Goal: Communication & Community: Participate in discussion

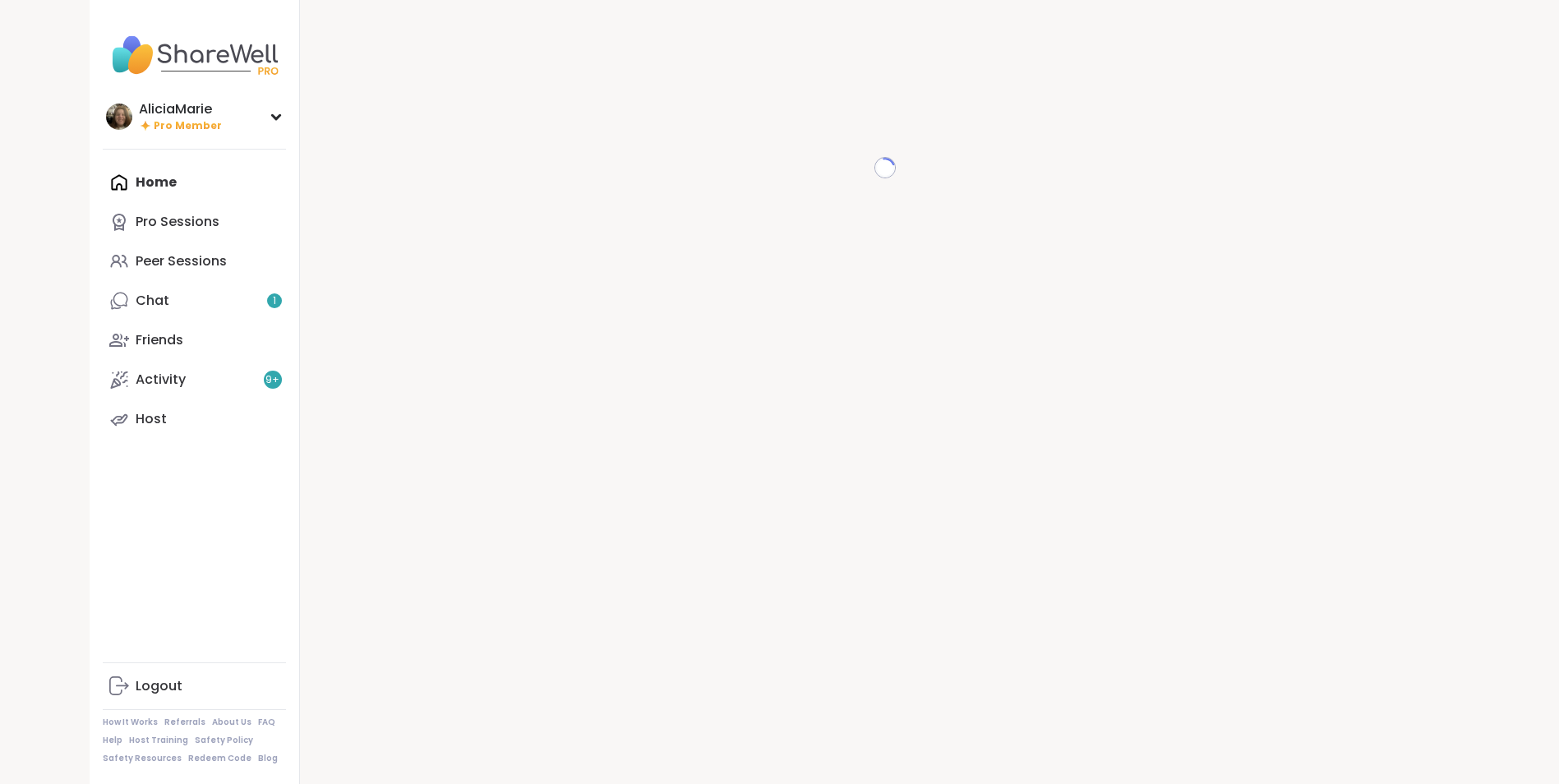
click at [793, 514] on div "Loading..." at bounding box center [885, 392] width 1170 height 784
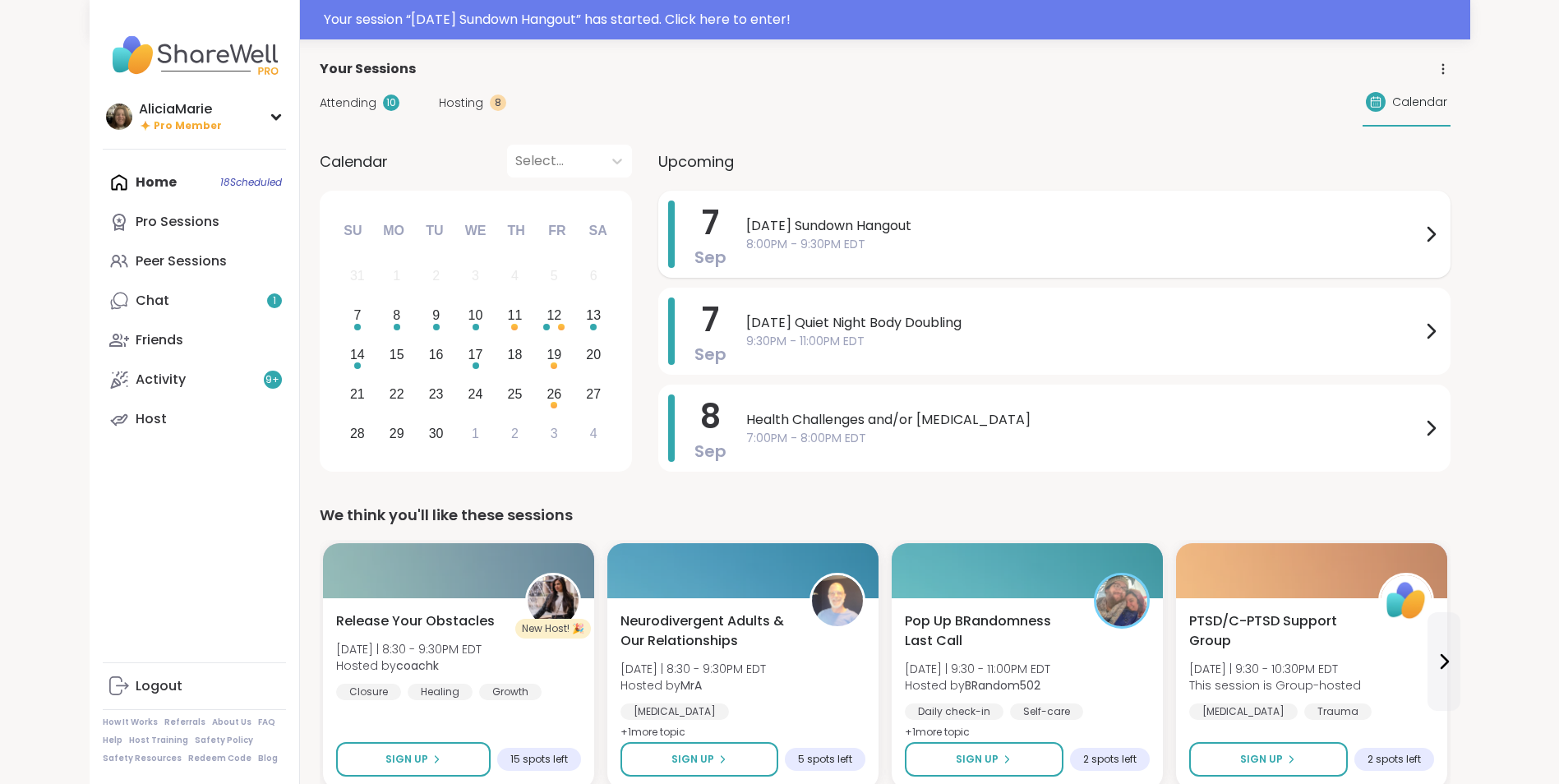
click at [818, 246] on span "8:00PM - 9:30PM EDT" at bounding box center [1083, 244] width 674 height 17
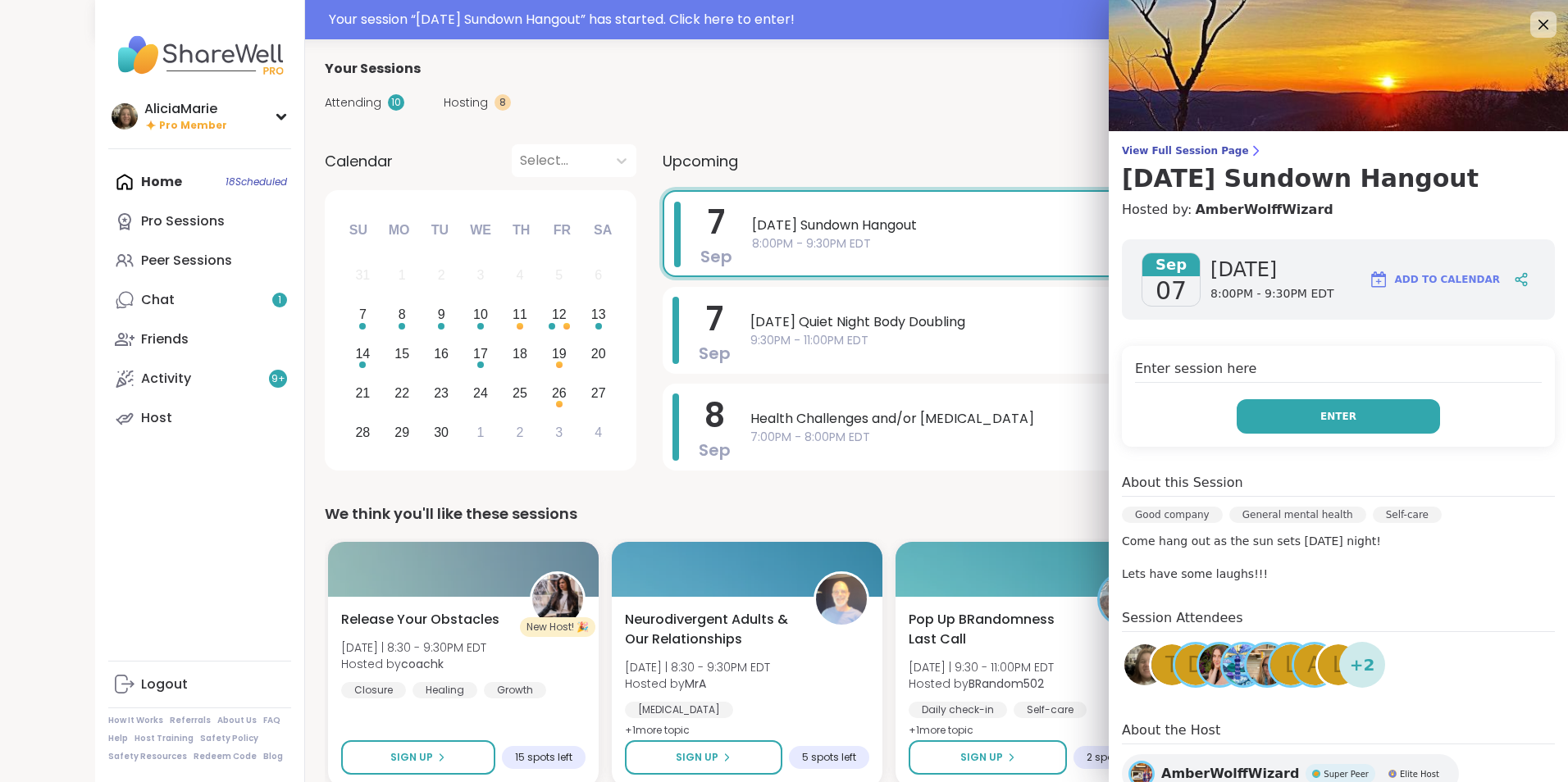
click at [1314, 423] on button "Enter" at bounding box center [1337, 416] width 203 height 35
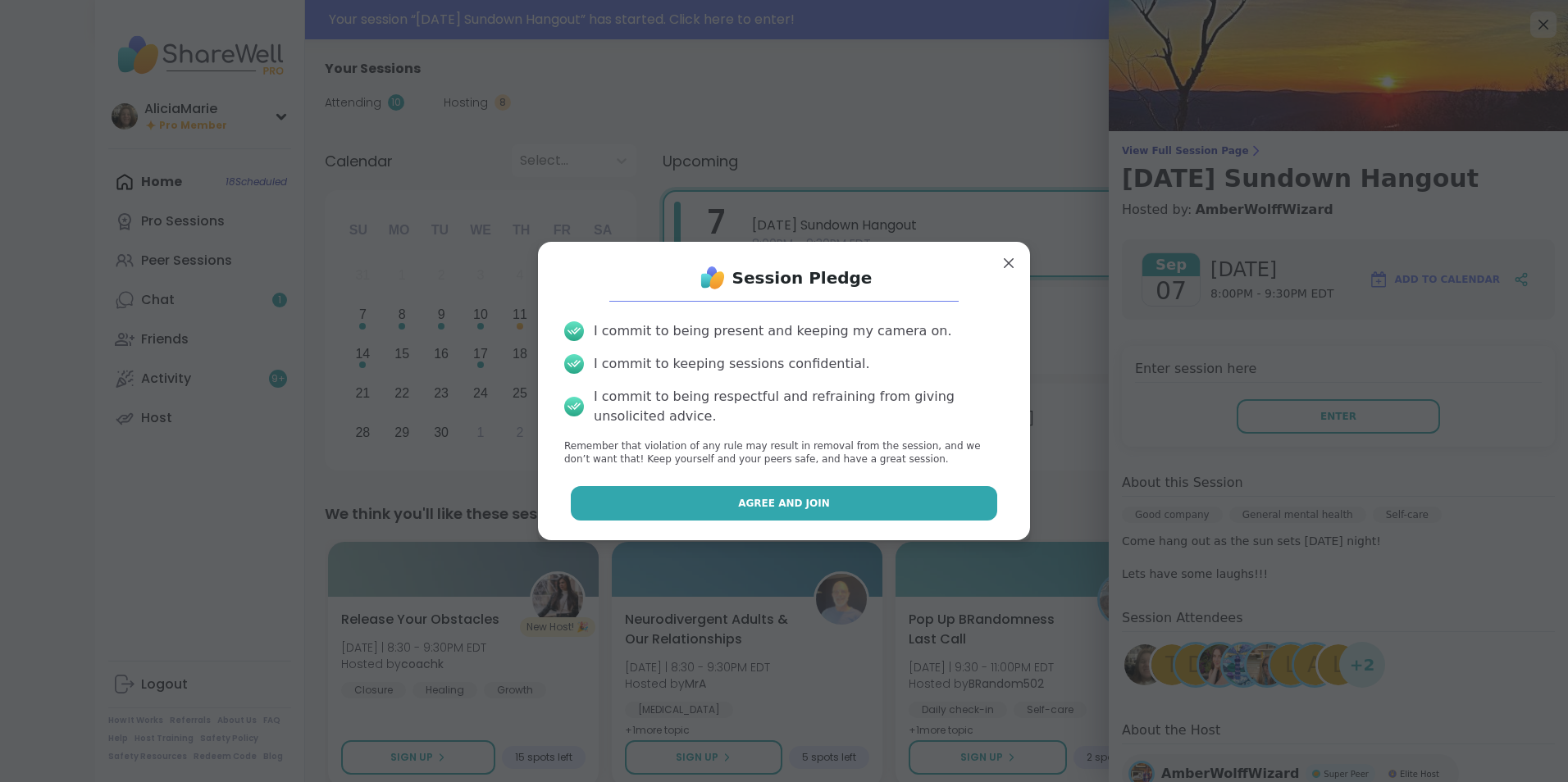
click at [841, 487] on button "Agree and Join" at bounding box center [784, 503] width 427 height 35
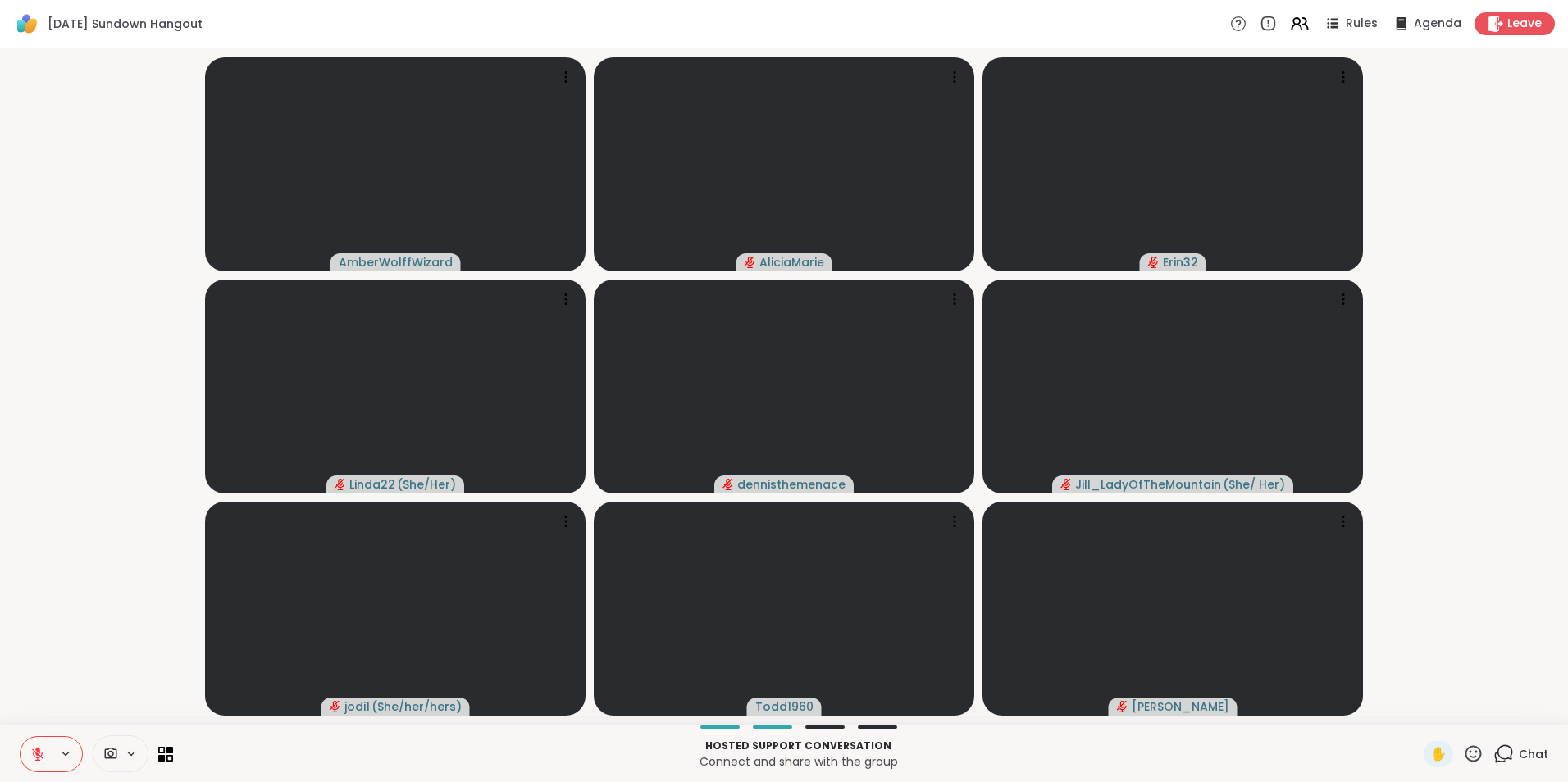
click at [53, 752] on button at bounding box center [67, 753] width 30 height 14
click at [45, 758] on button at bounding box center [35, 753] width 31 height 35
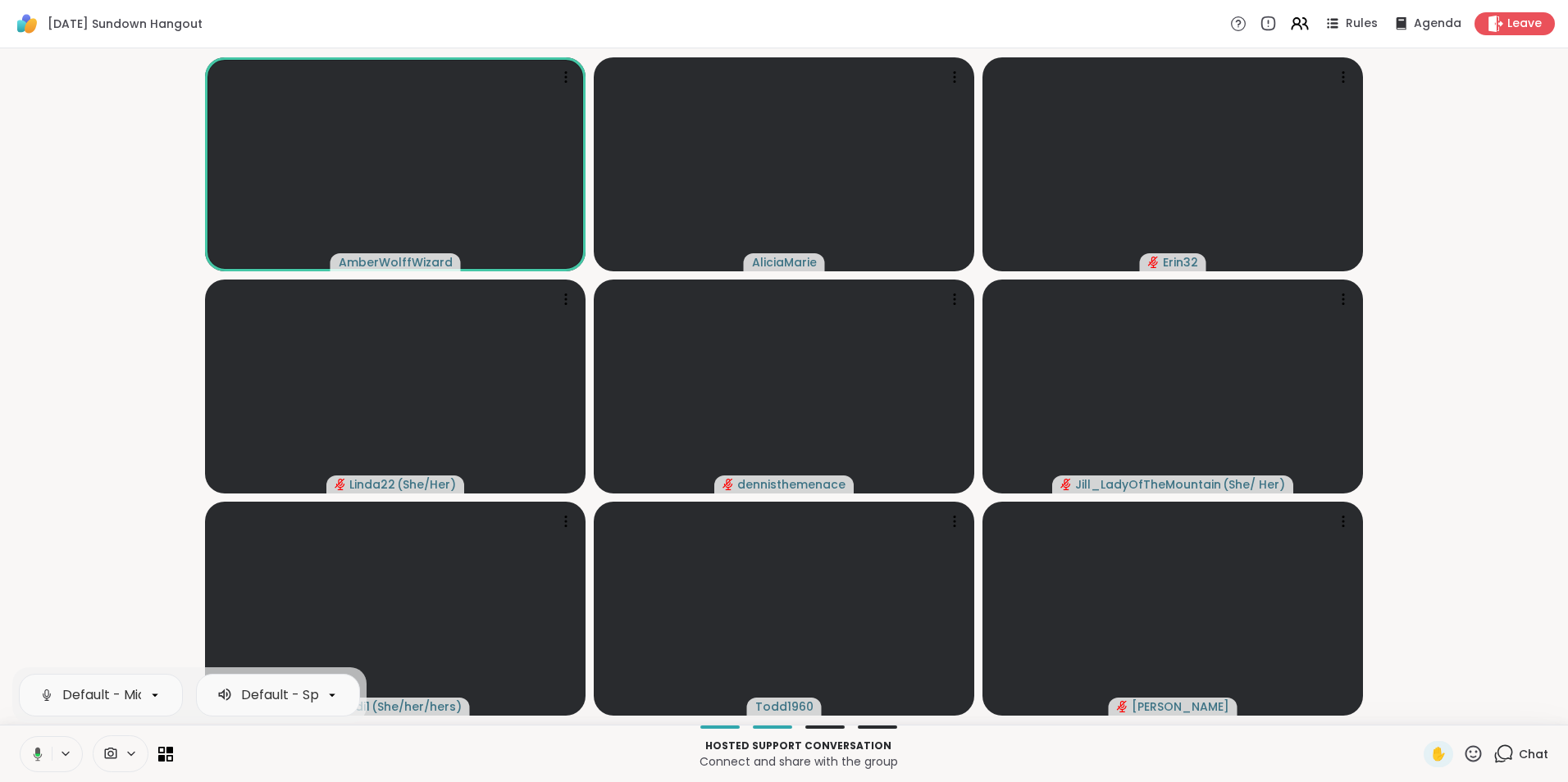
click at [49, 749] on button at bounding box center [35, 753] width 34 height 35
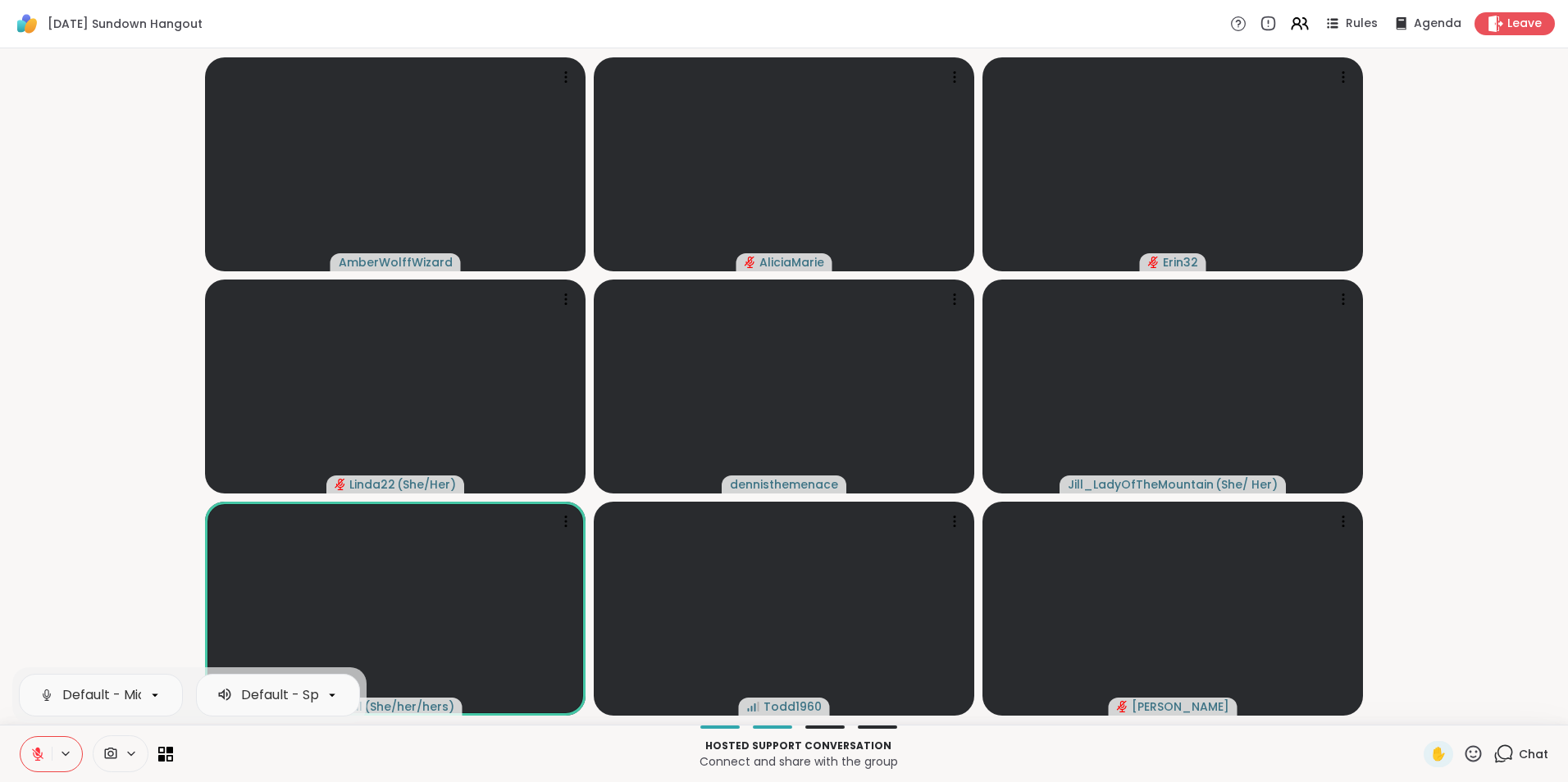
click at [37, 751] on icon at bounding box center [38, 750] width 5 height 7
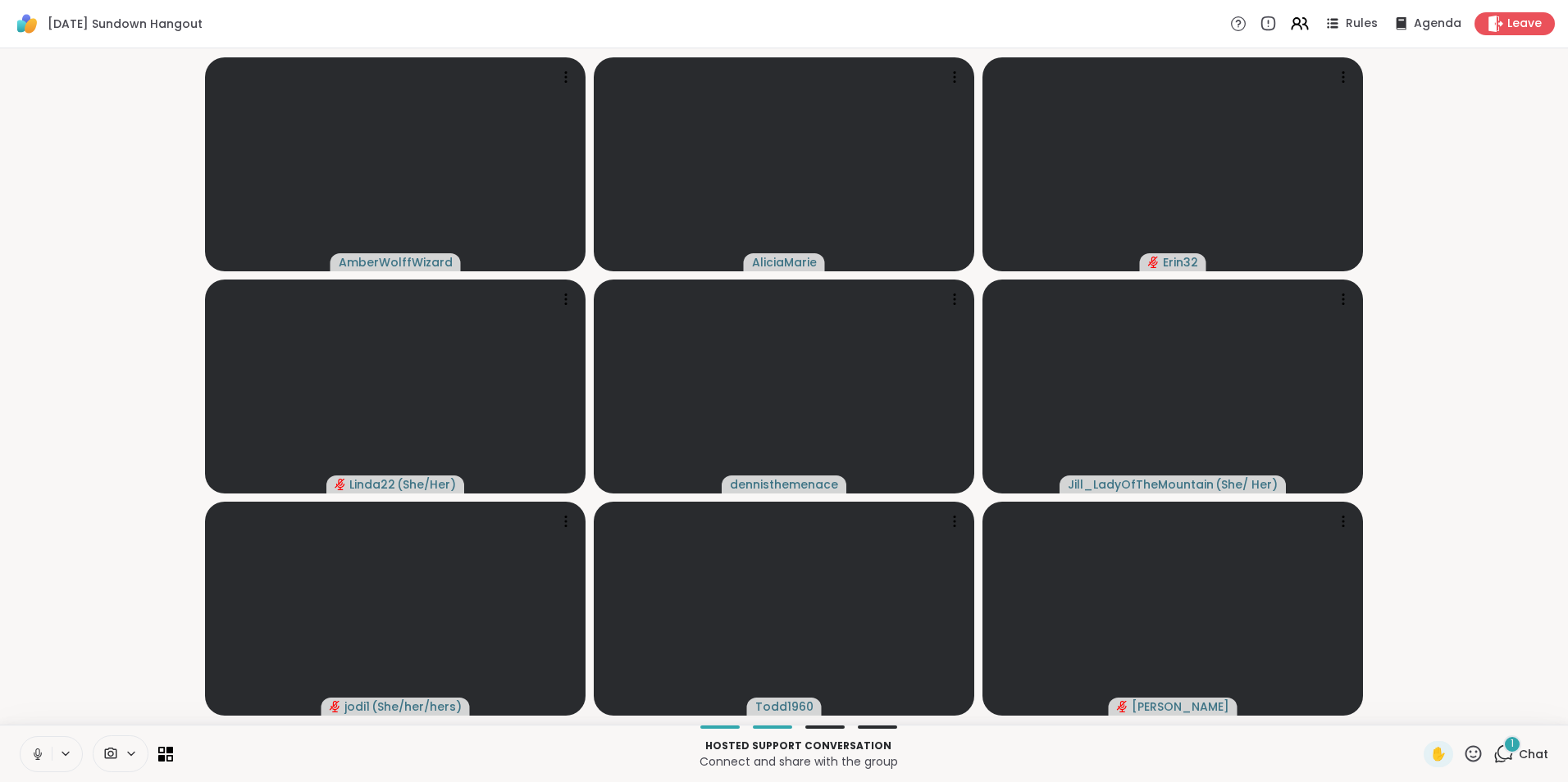
click at [1503, 744] on div "1" at bounding box center [1512, 743] width 18 height 18
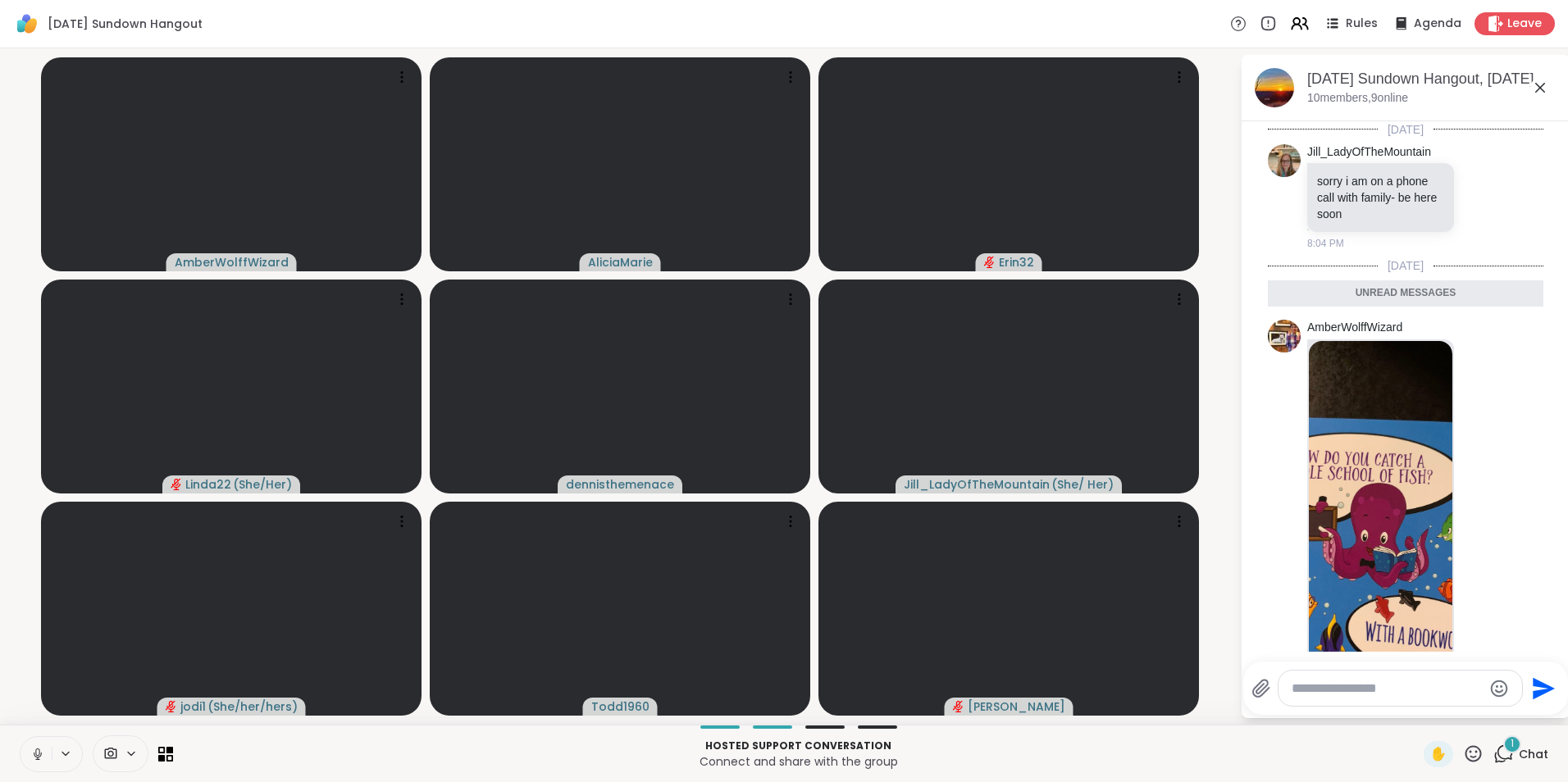
scroll to position [119, 0]
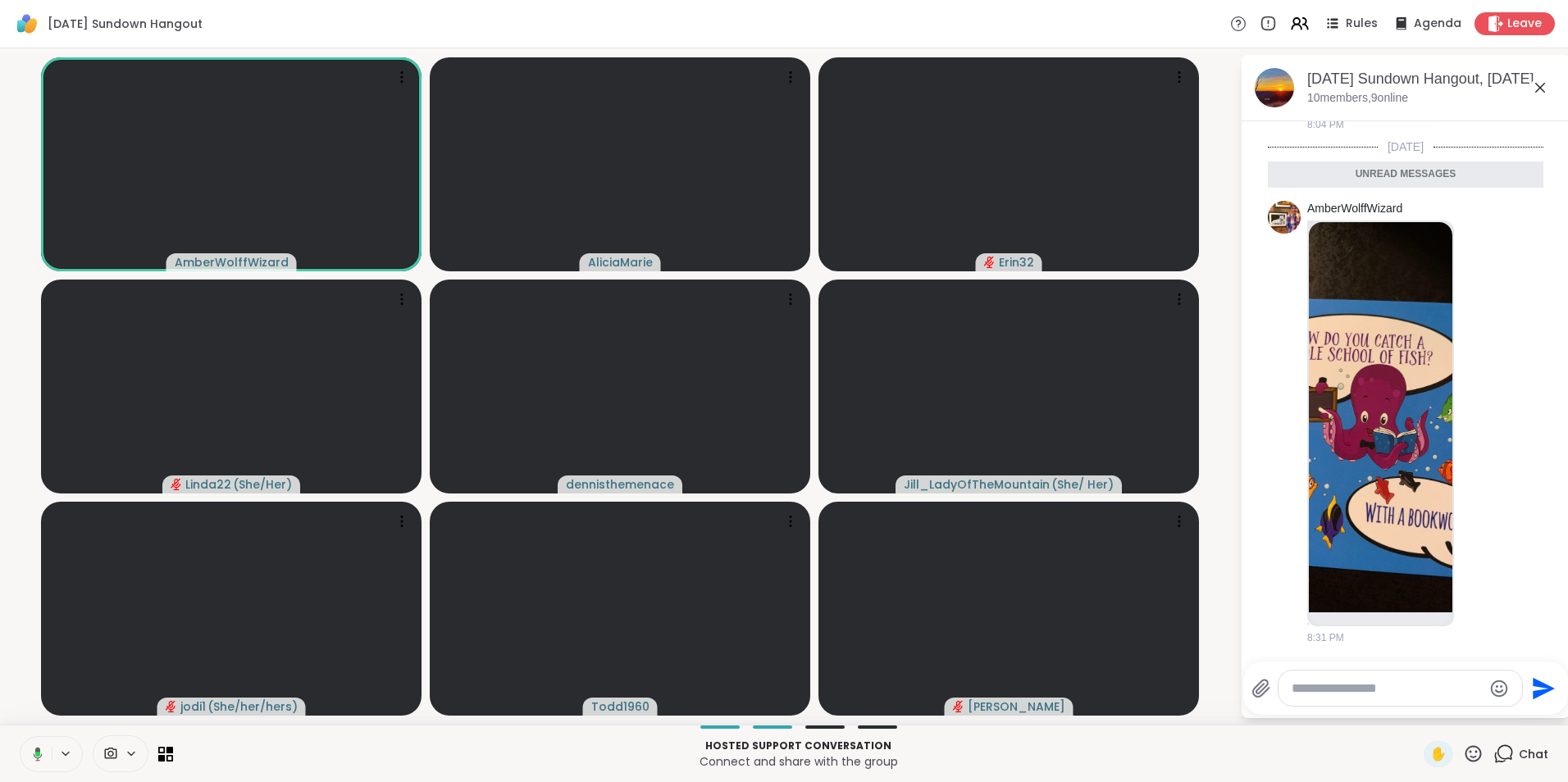
click at [1547, 90] on icon at bounding box center [1539, 87] width 19 height 19
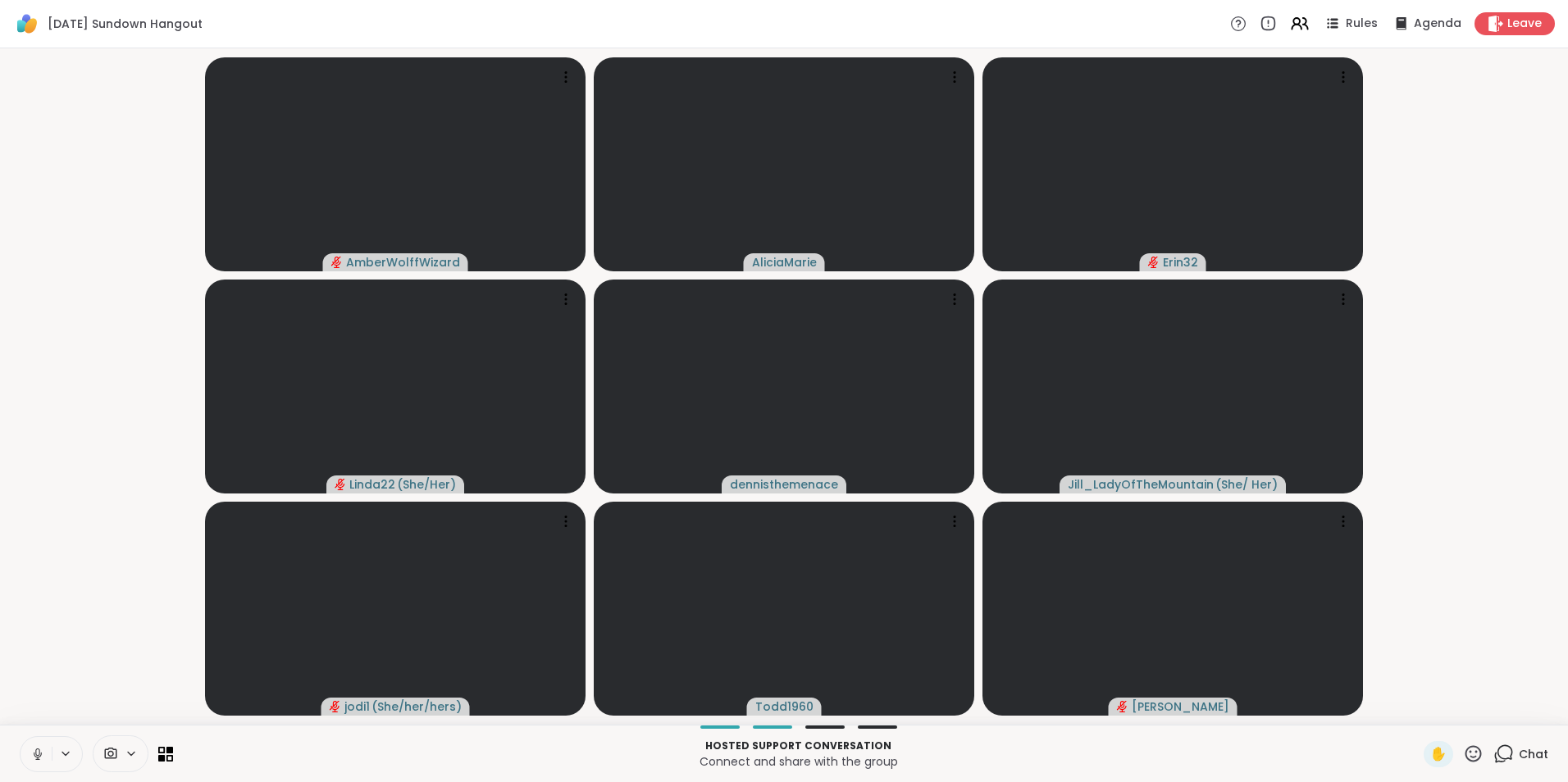
click at [46, 744] on button at bounding box center [35, 753] width 31 height 35
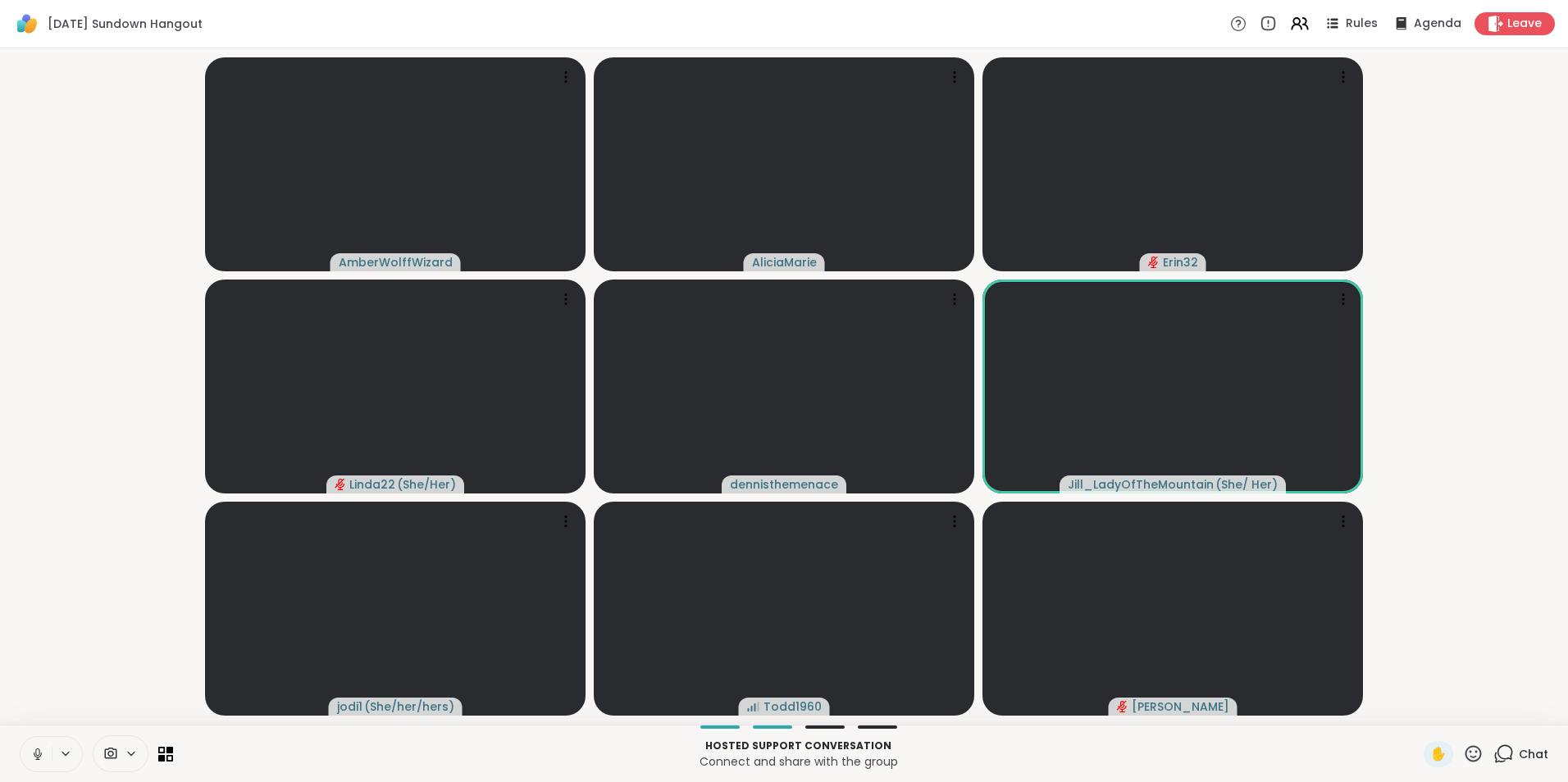
click at [38, 755] on icon at bounding box center [37, 752] width 4 height 8
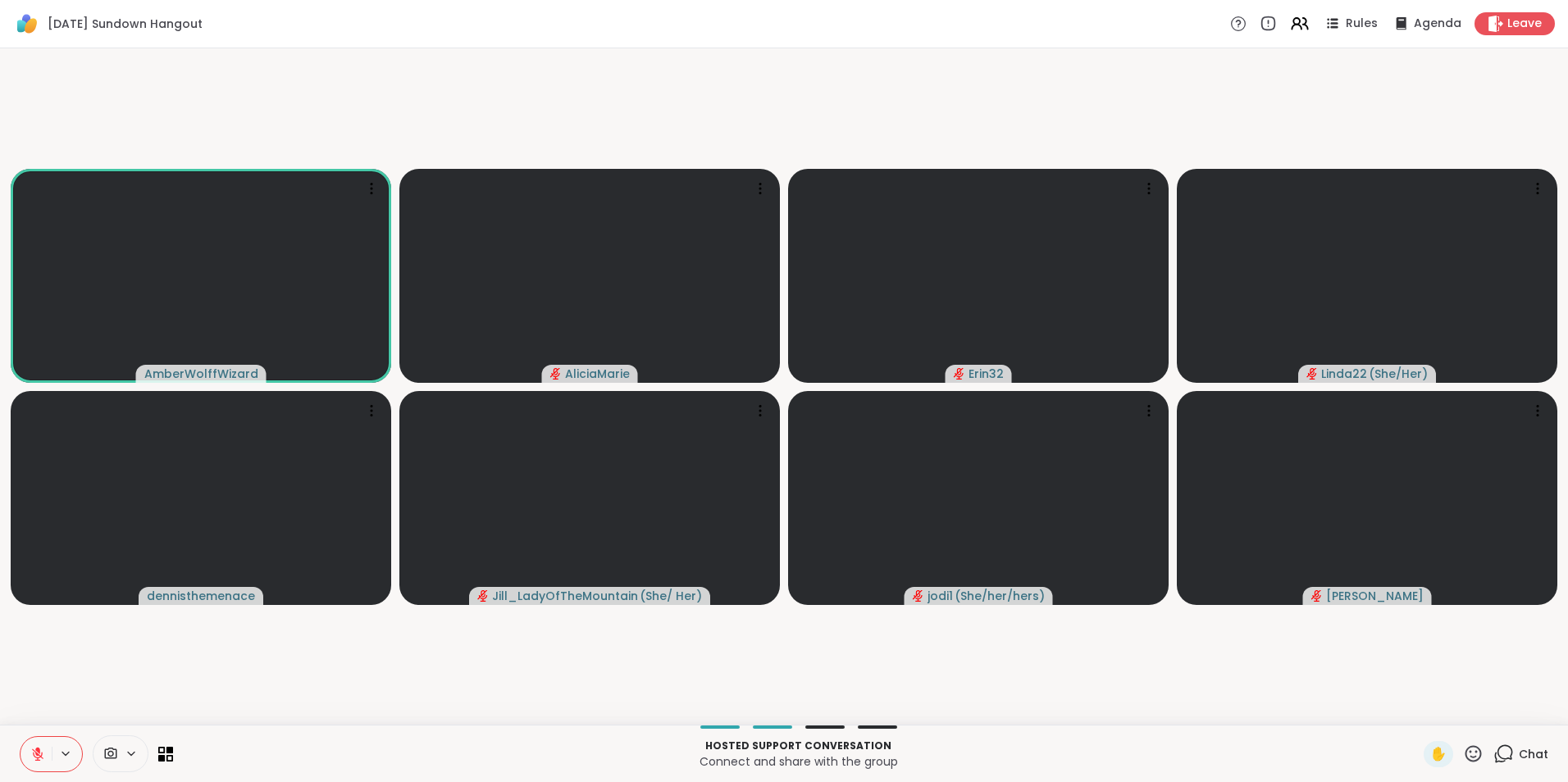
click at [45, 761] on button at bounding box center [35, 753] width 31 height 35
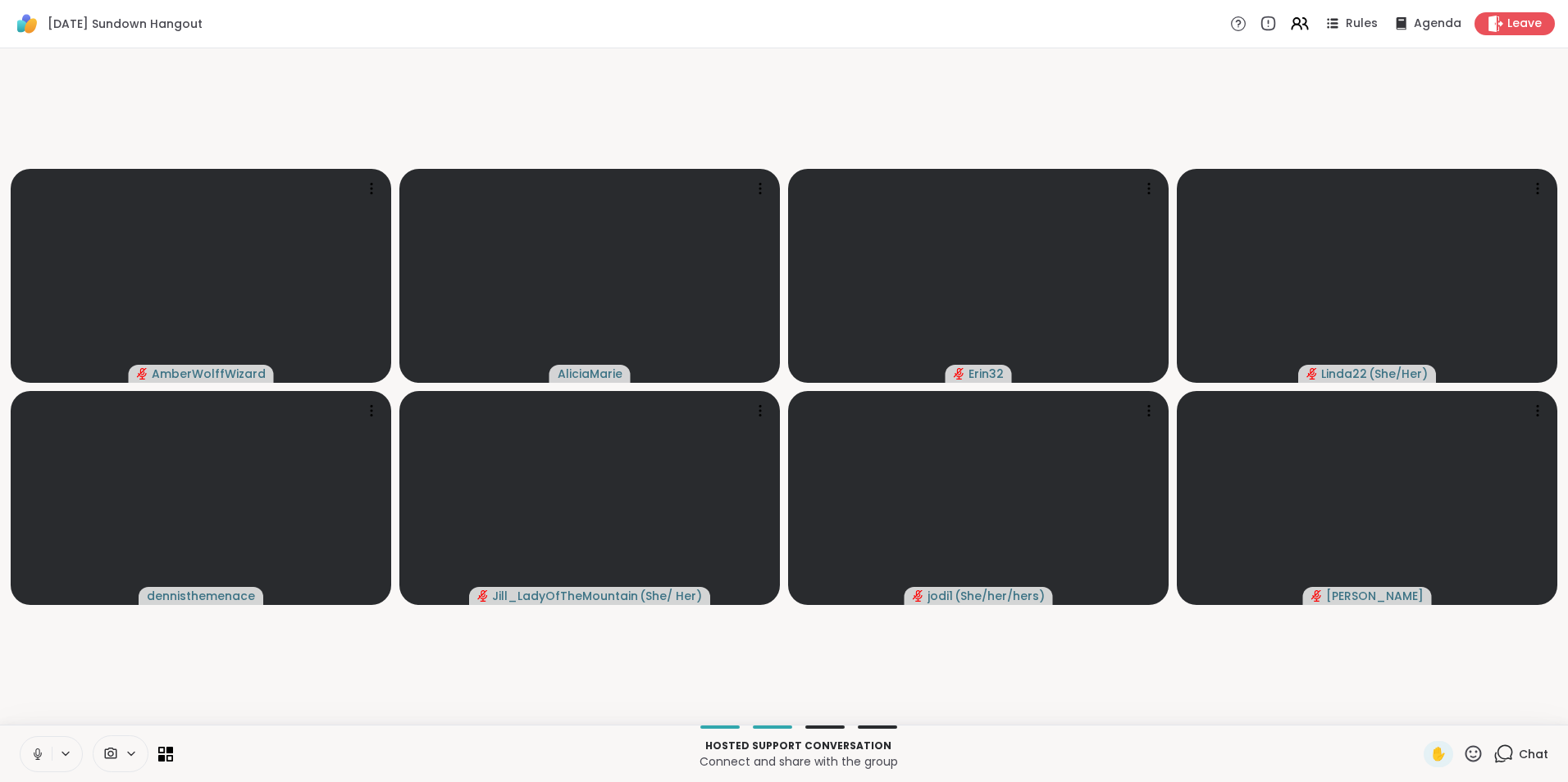
click at [45, 761] on button at bounding box center [35, 753] width 31 height 35
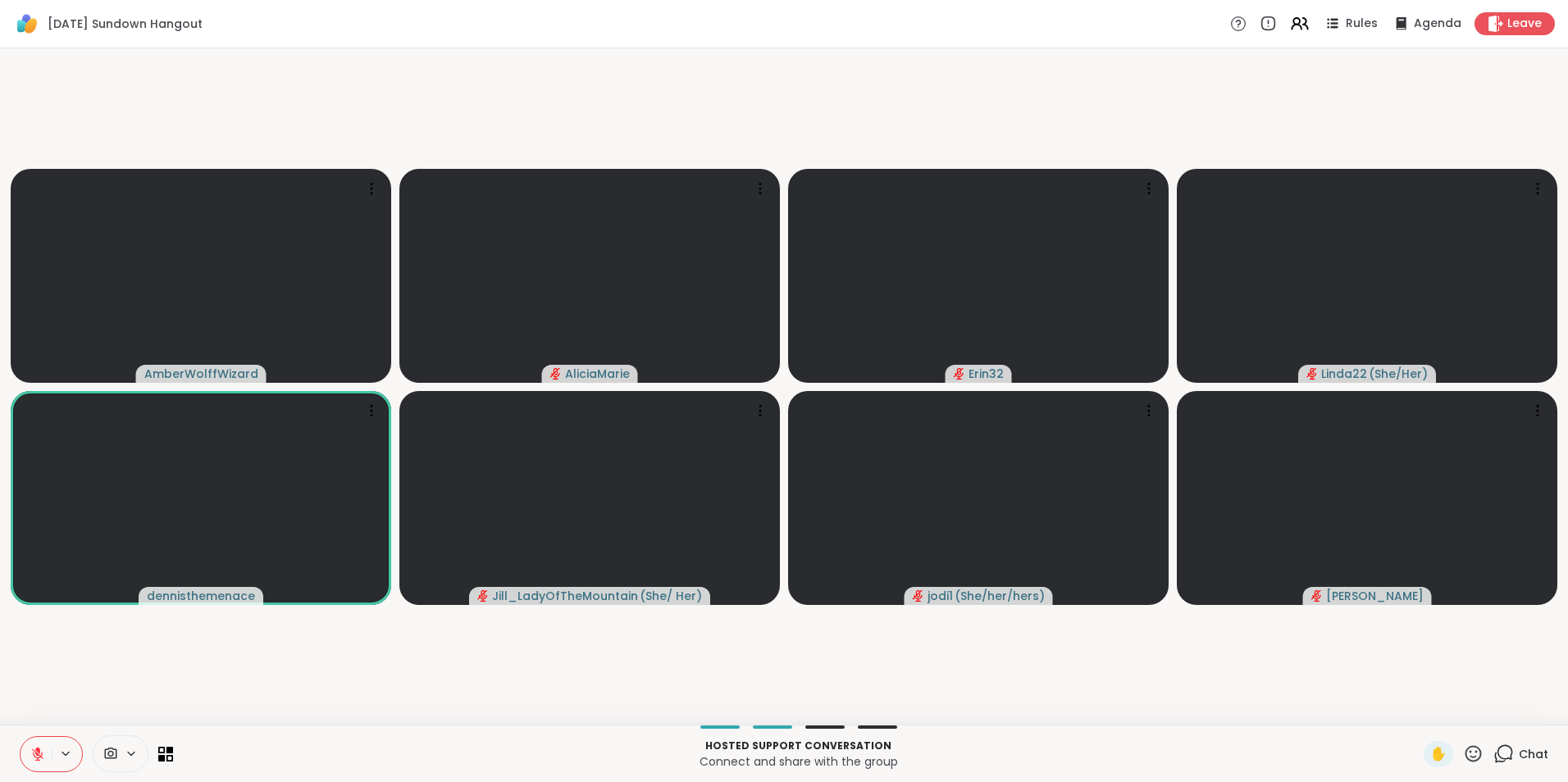
click at [45, 761] on button at bounding box center [35, 753] width 31 height 35
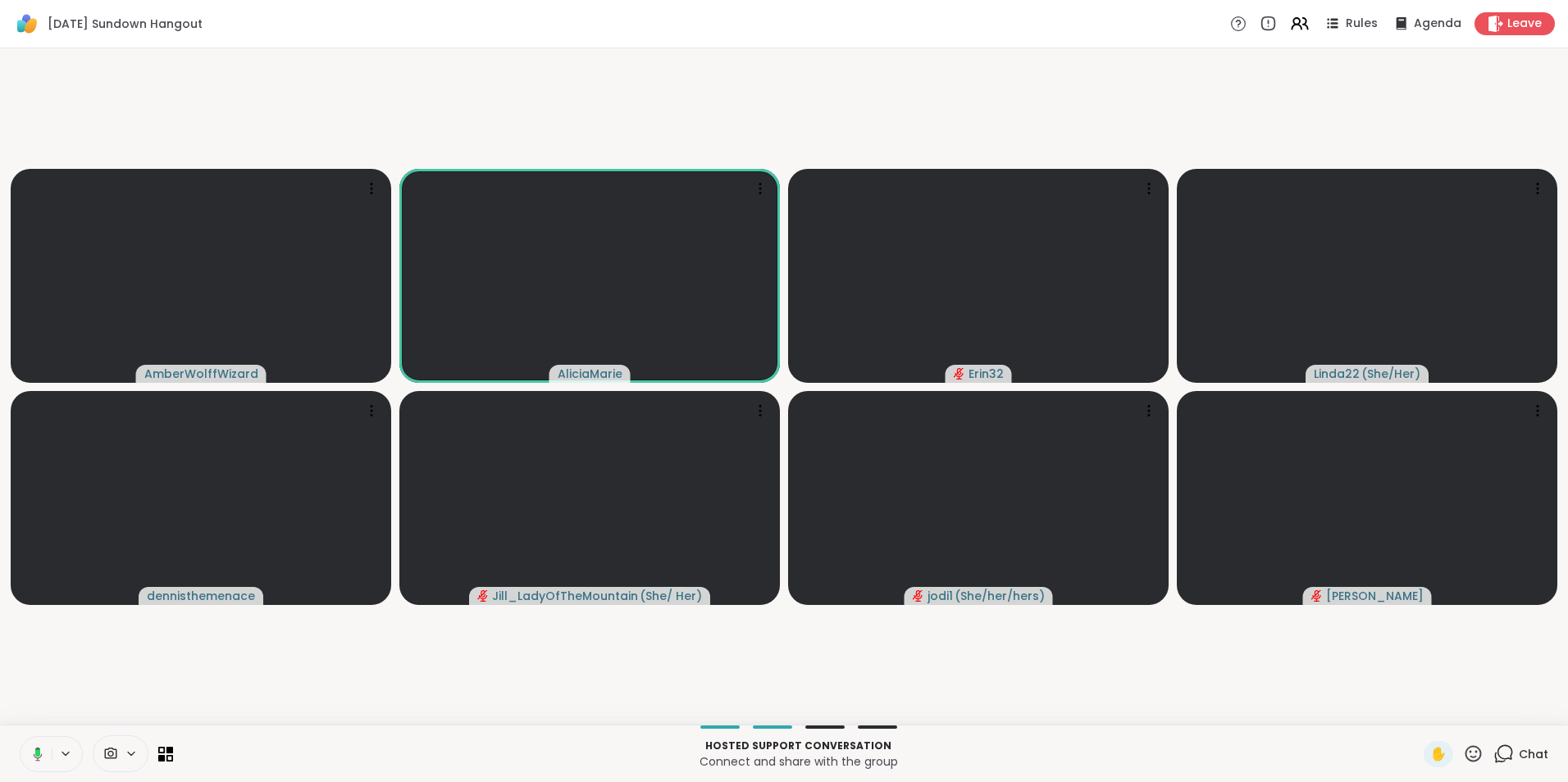
click at [45, 761] on button at bounding box center [35, 753] width 34 height 35
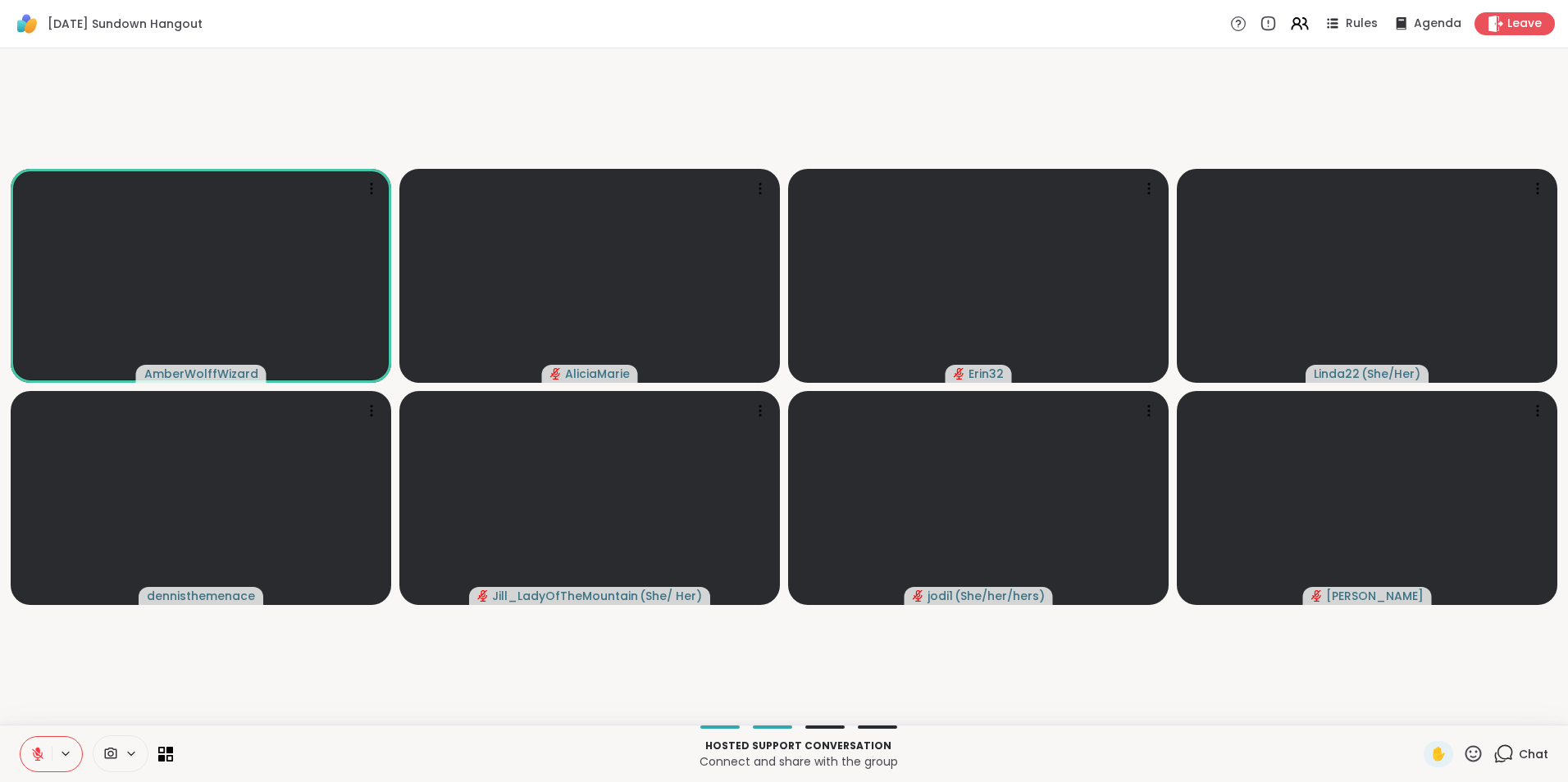
click at [45, 761] on button at bounding box center [35, 753] width 31 height 35
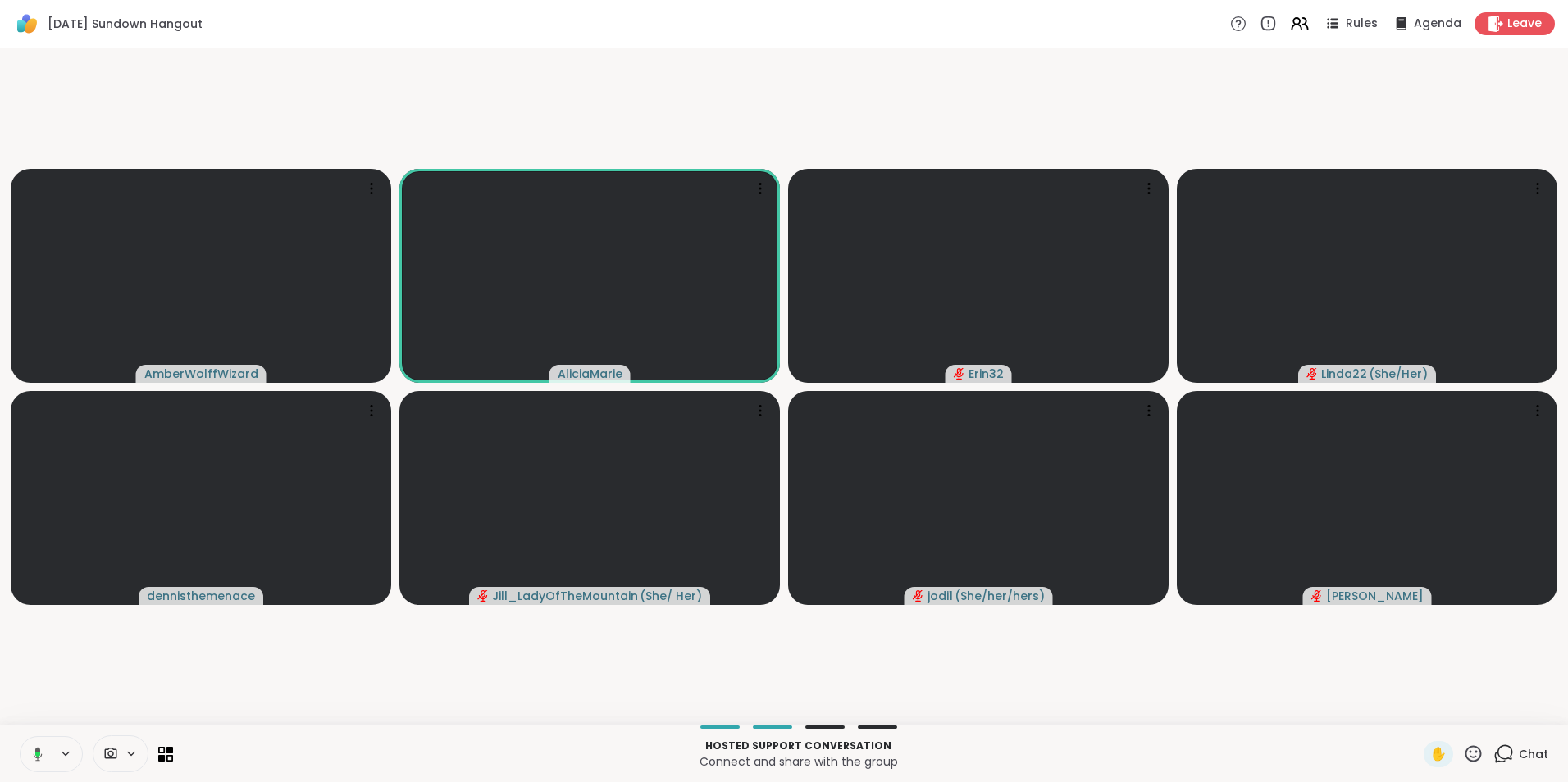
click at [45, 761] on button at bounding box center [35, 753] width 34 height 35
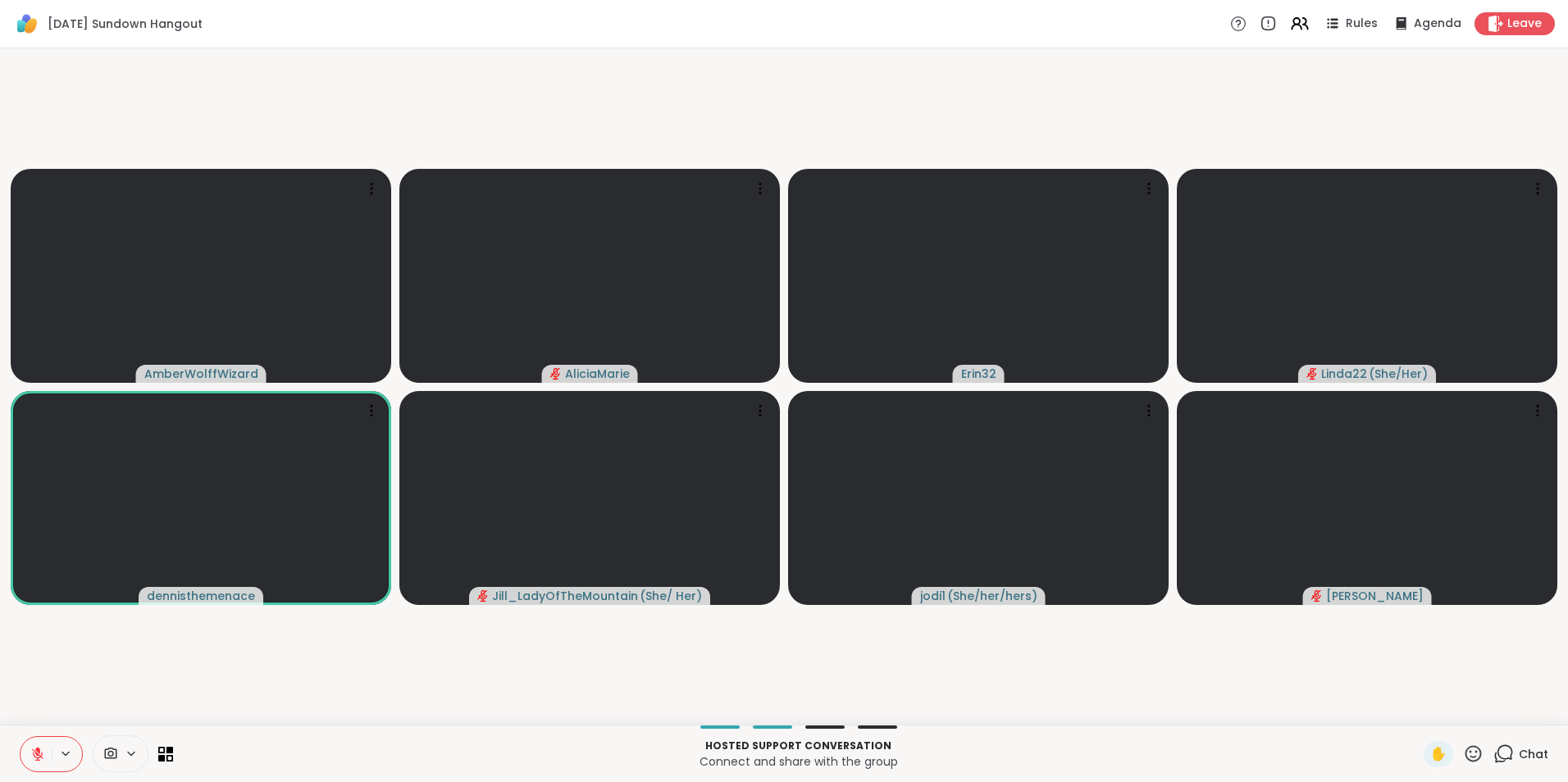
click at [35, 744] on button at bounding box center [35, 753] width 31 height 35
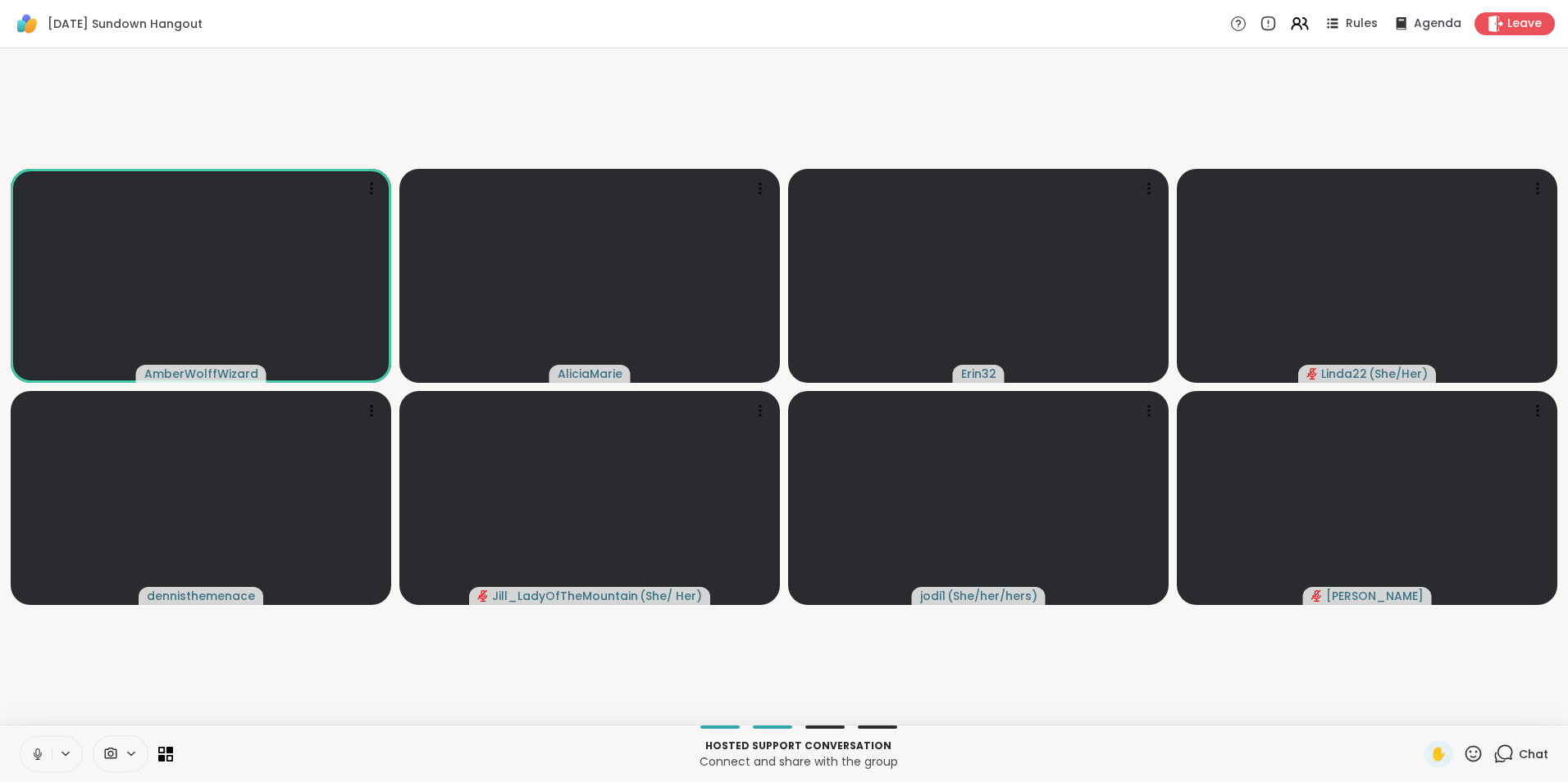
click at [35, 743] on button at bounding box center [35, 753] width 31 height 35
click at [48, 745] on button at bounding box center [35, 753] width 31 height 35
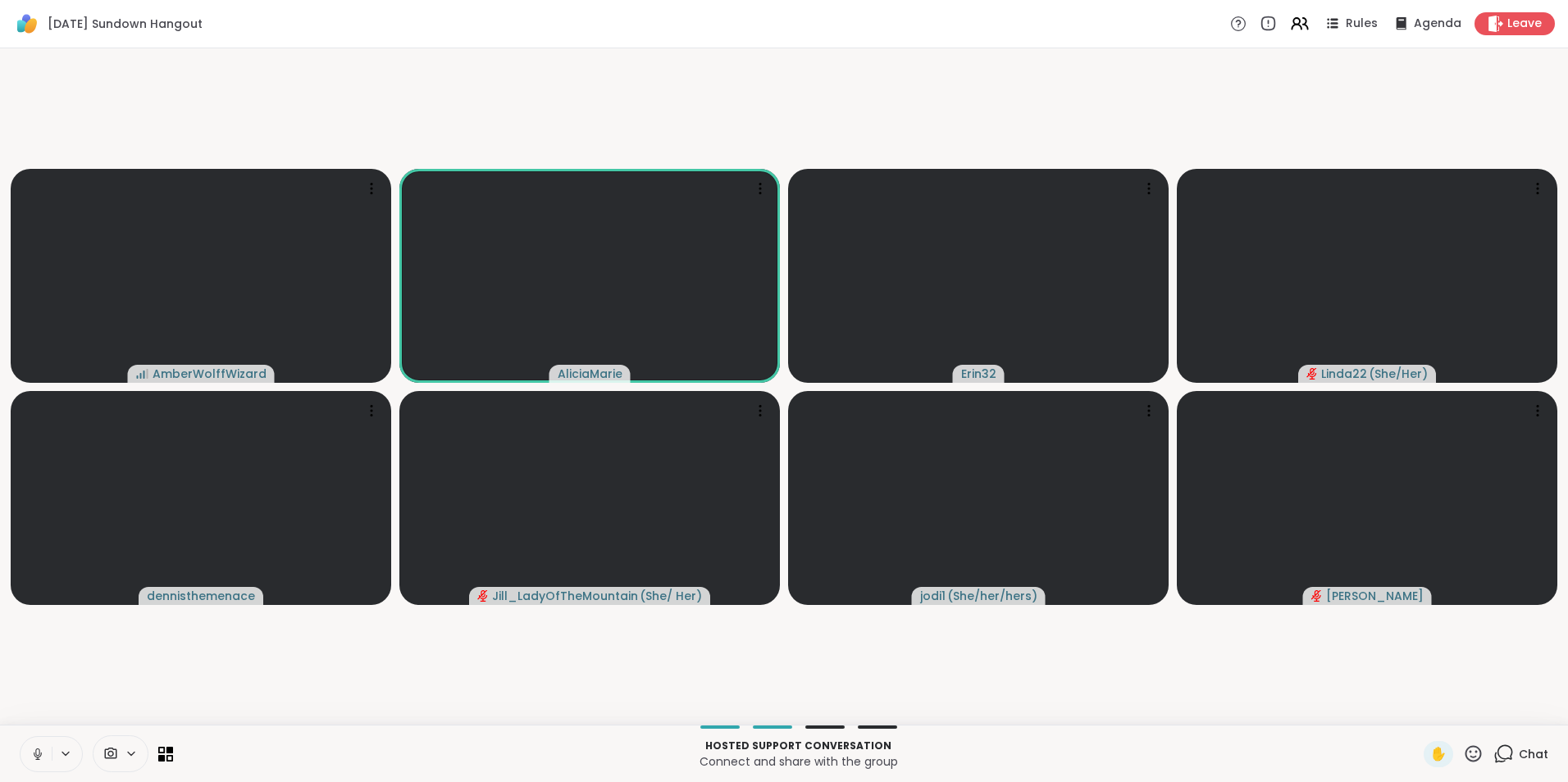
click at [48, 745] on button at bounding box center [35, 753] width 31 height 35
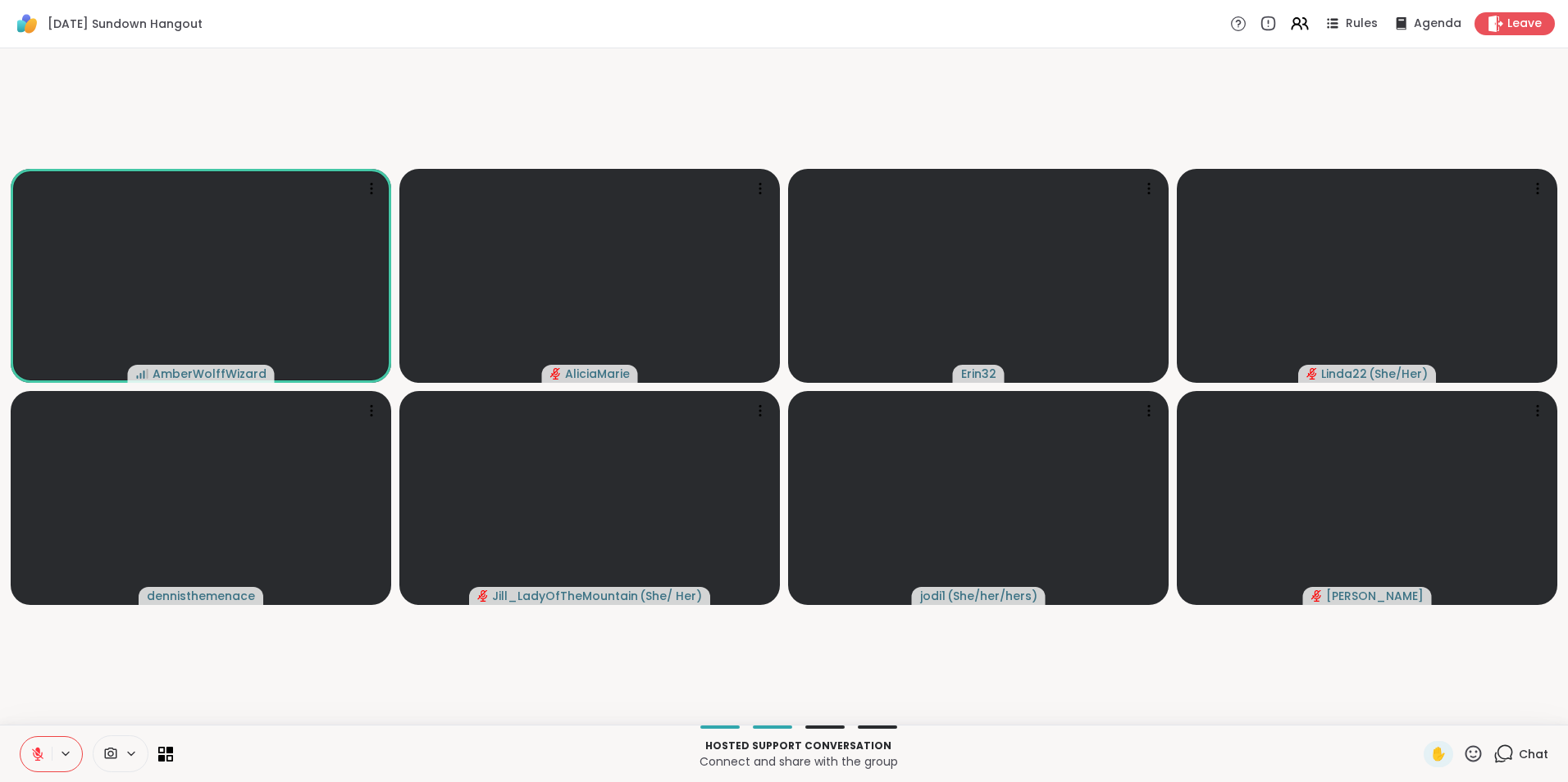
click at [42, 747] on icon at bounding box center [38, 754] width 15 height 15
click at [48, 751] on button at bounding box center [35, 753] width 31 height 35
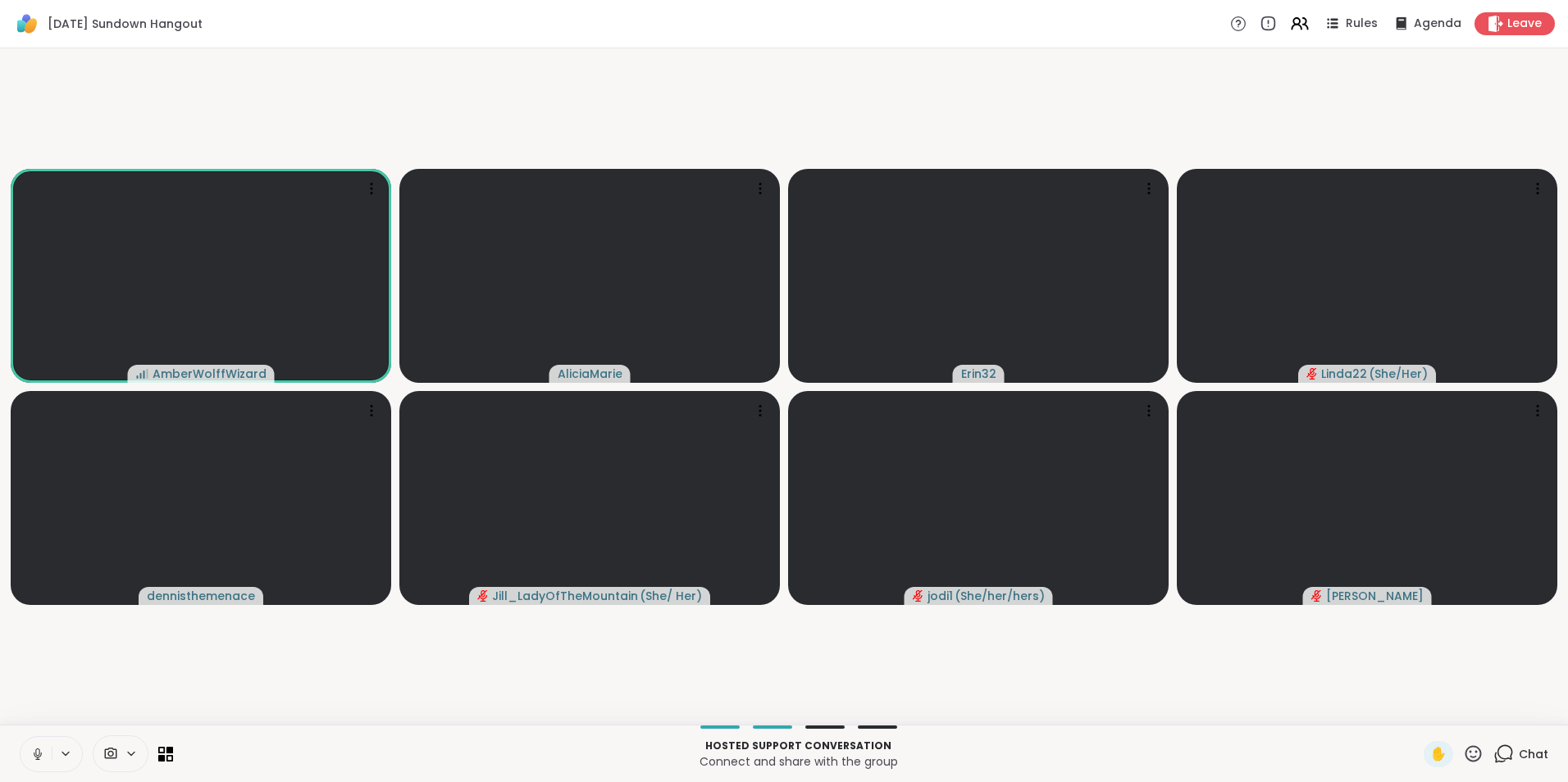
click at [56, 752] on button at bounding box center [67, 753] width 30 height 14
click at [45, 754] on button at bounding box center [35, 753] width 31 height 35
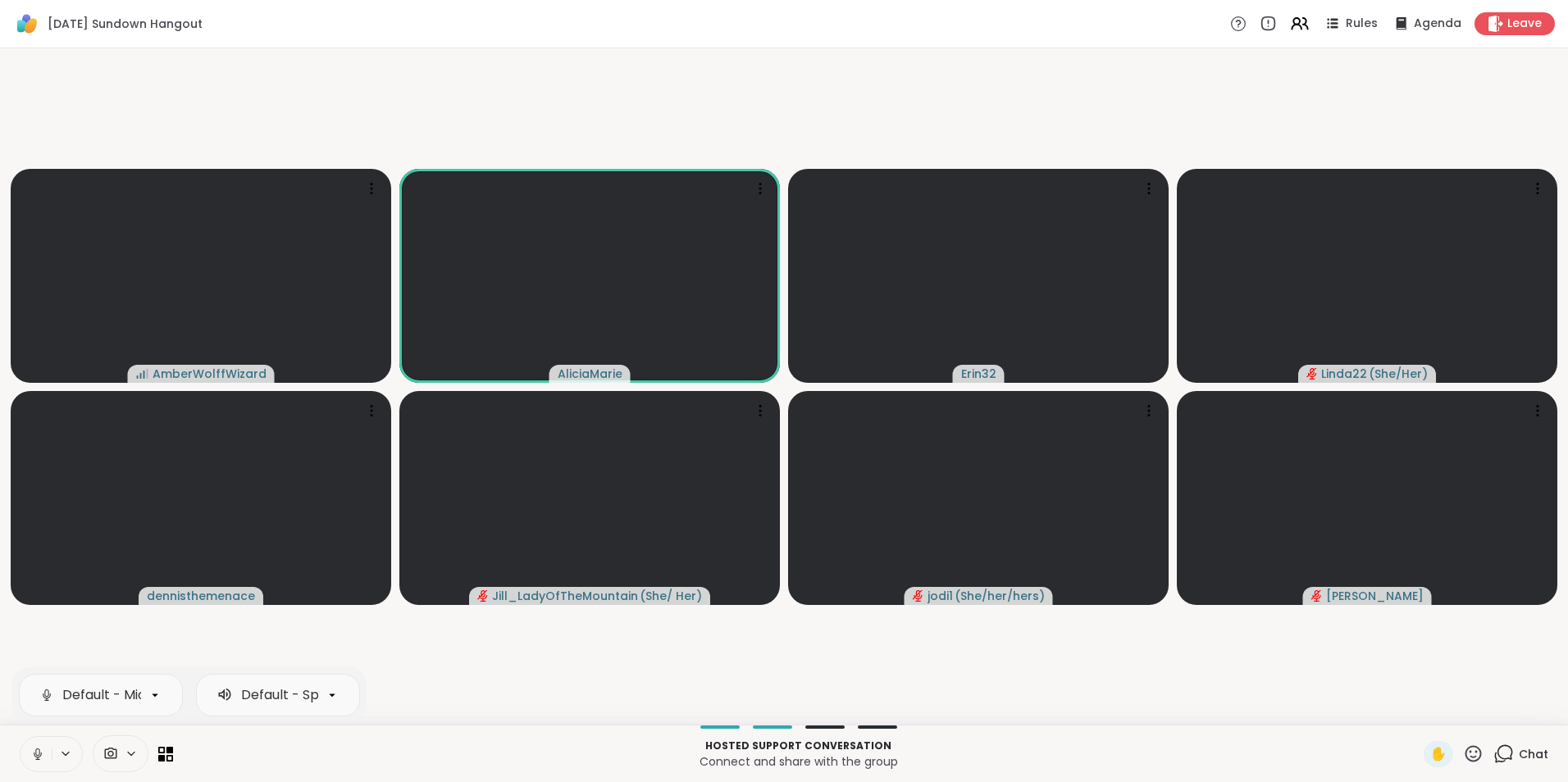
click at [45, 754] on button at bounding box center [35, 753] width 31 height 35
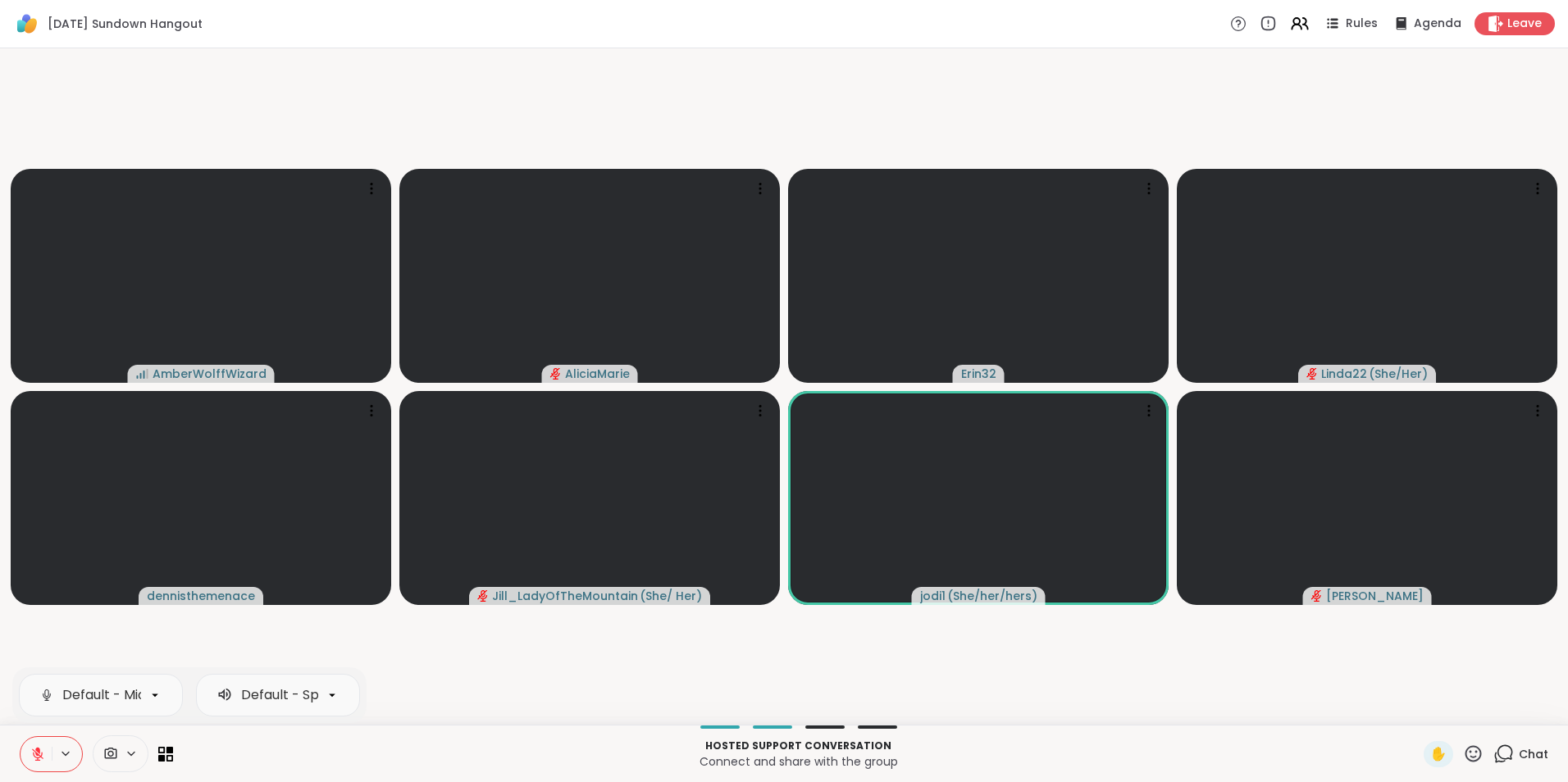
click at [45, 754] on button at bounding box center [35, 753] width 31 height 35
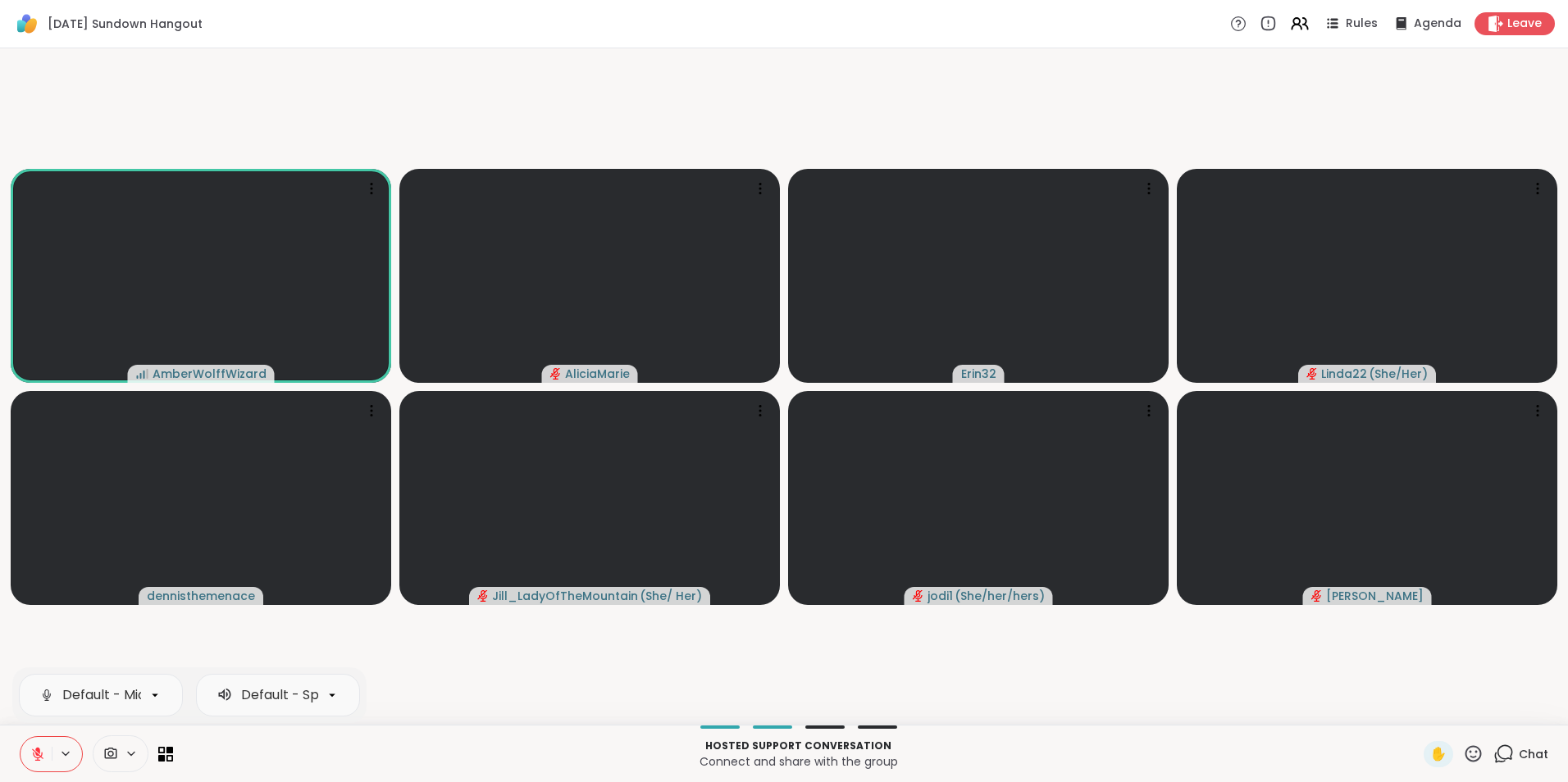
click at [45, 754] on button at bounding box center [35, 753] width 31 height 35
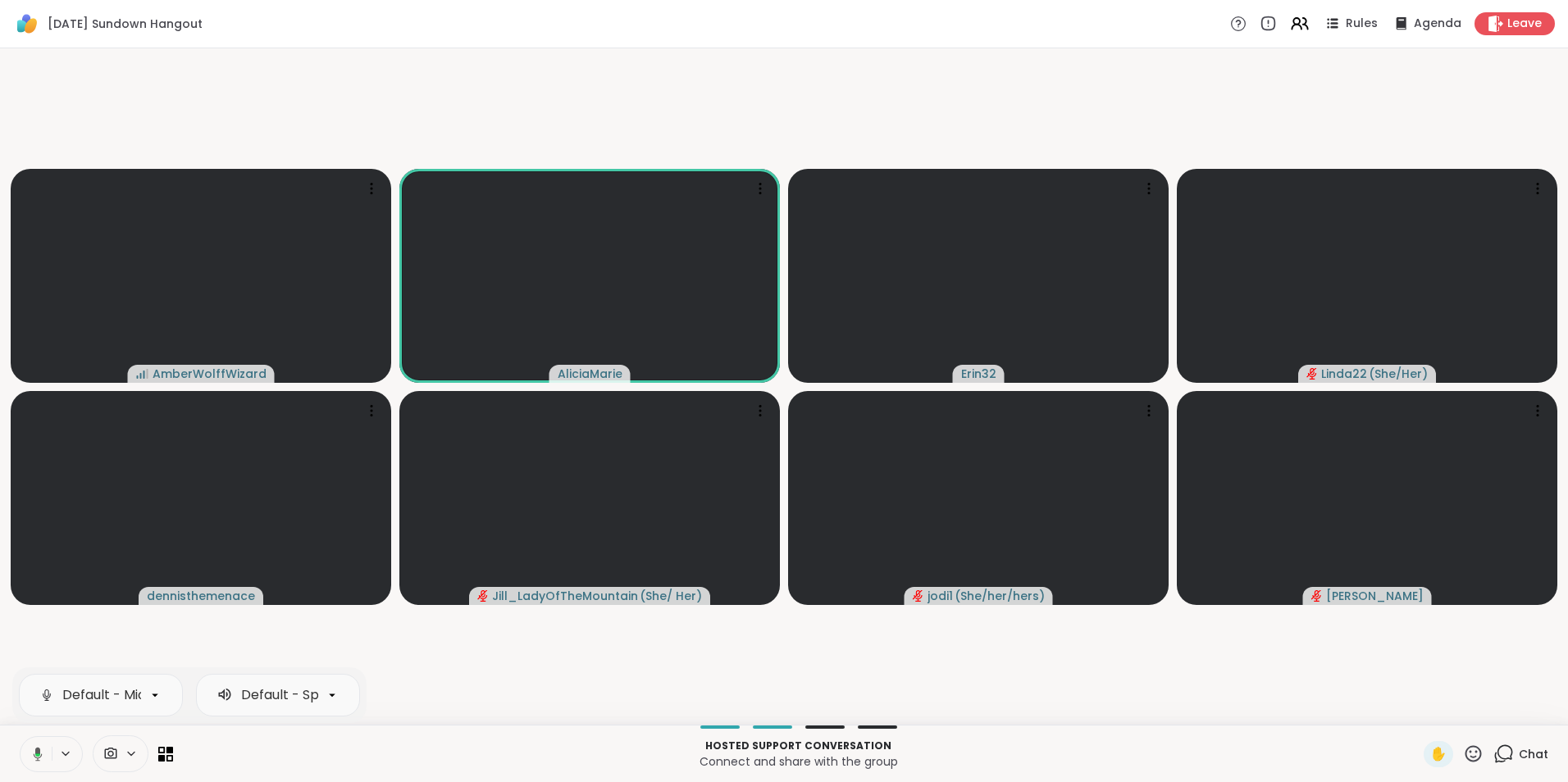
click at [45, 754] on button at bounding box center [35, 753] width 34 height 35
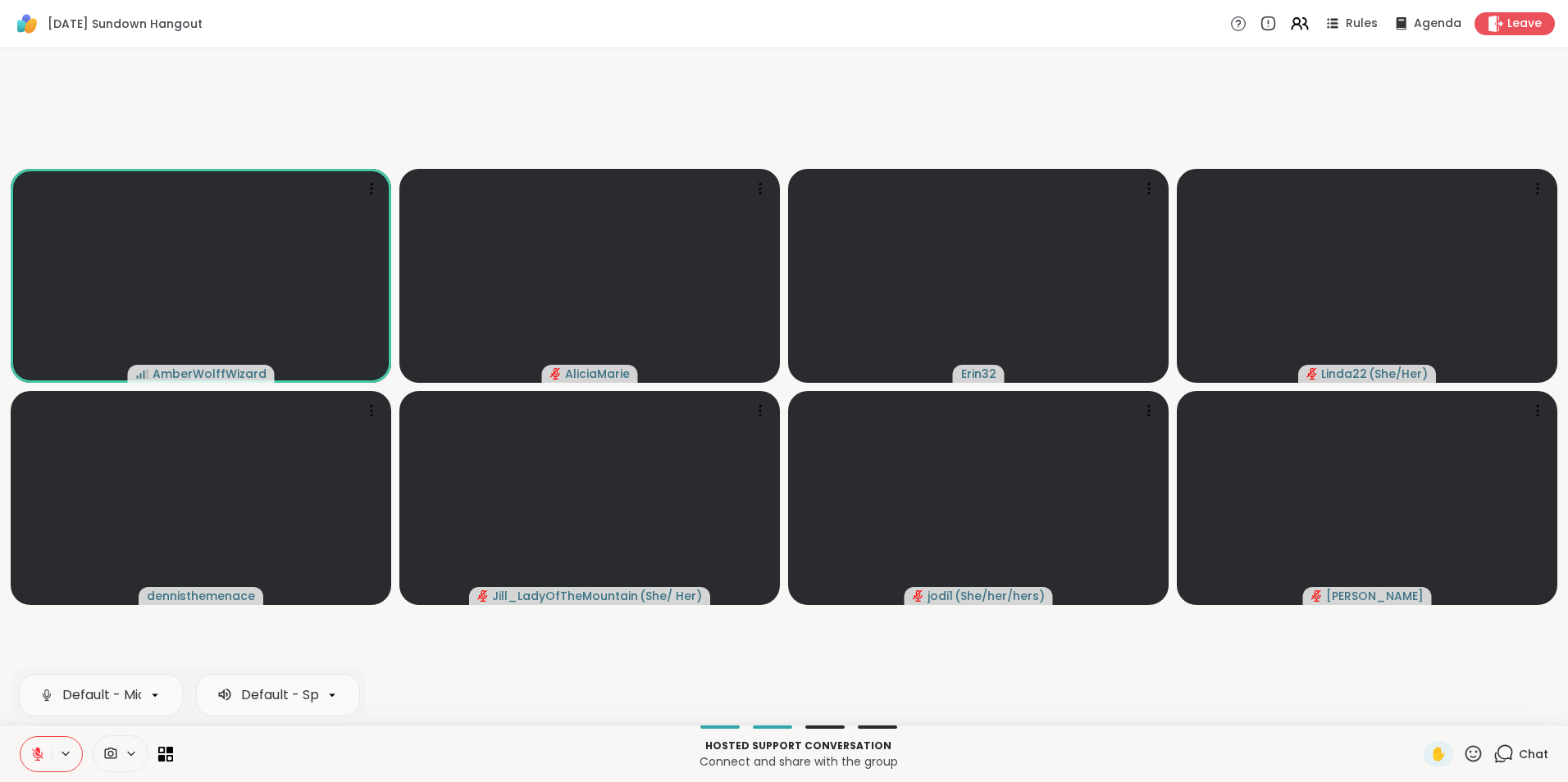
click at [42, 762] on button at bounding box center [35, 753] width 31 height 35
click at [44, 751] on icon at bounding box center [38, 754] width 15 height 15
click at [53, 745] on div "Default - Microphone Array (Intel® Smart Sound Technology for Digital Microphon…" at bounding box center [51, 753] width 63 height 36
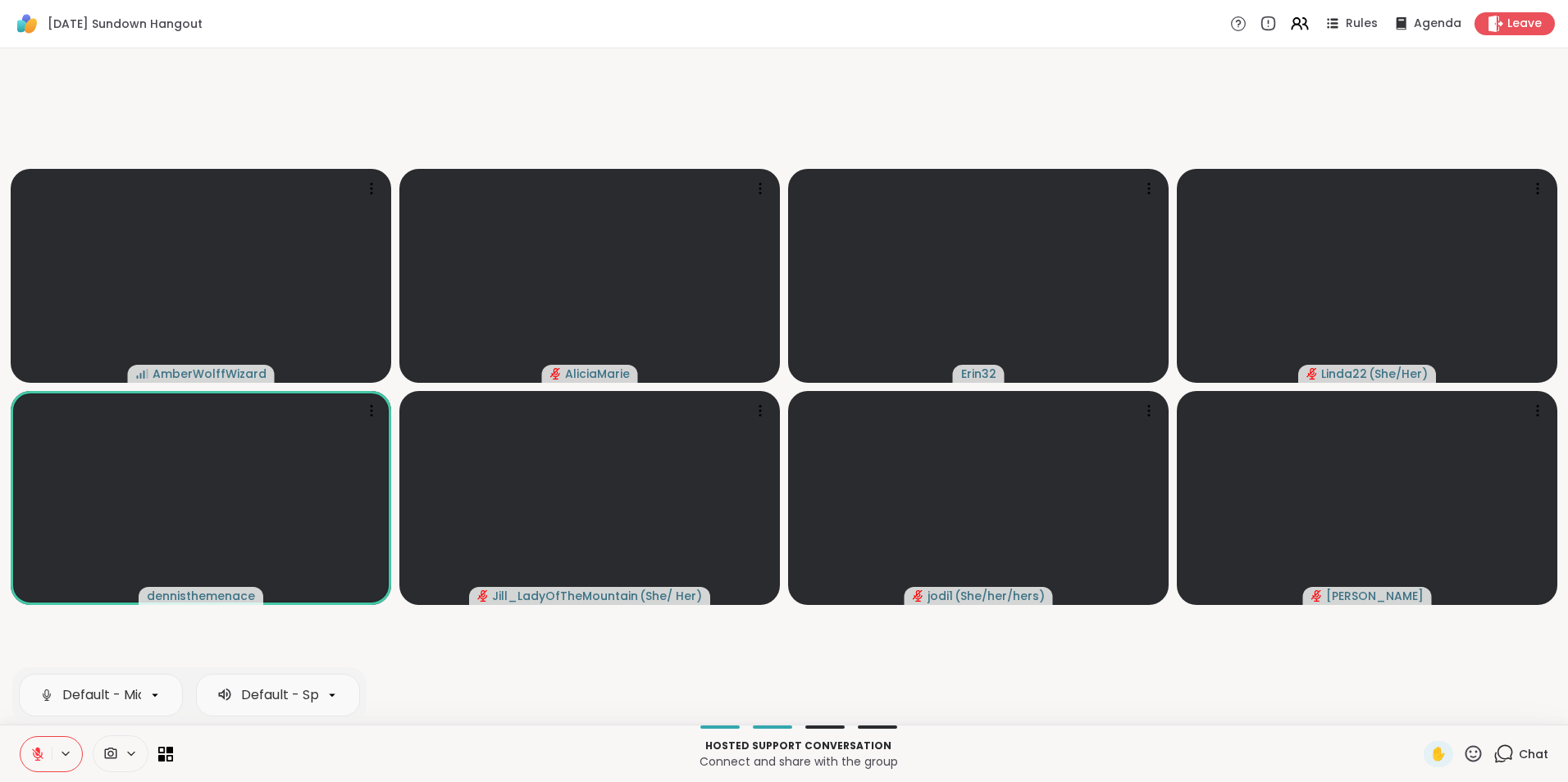
click at [45, 756] on icon at bounding box center [38, 754] width 15 height 15
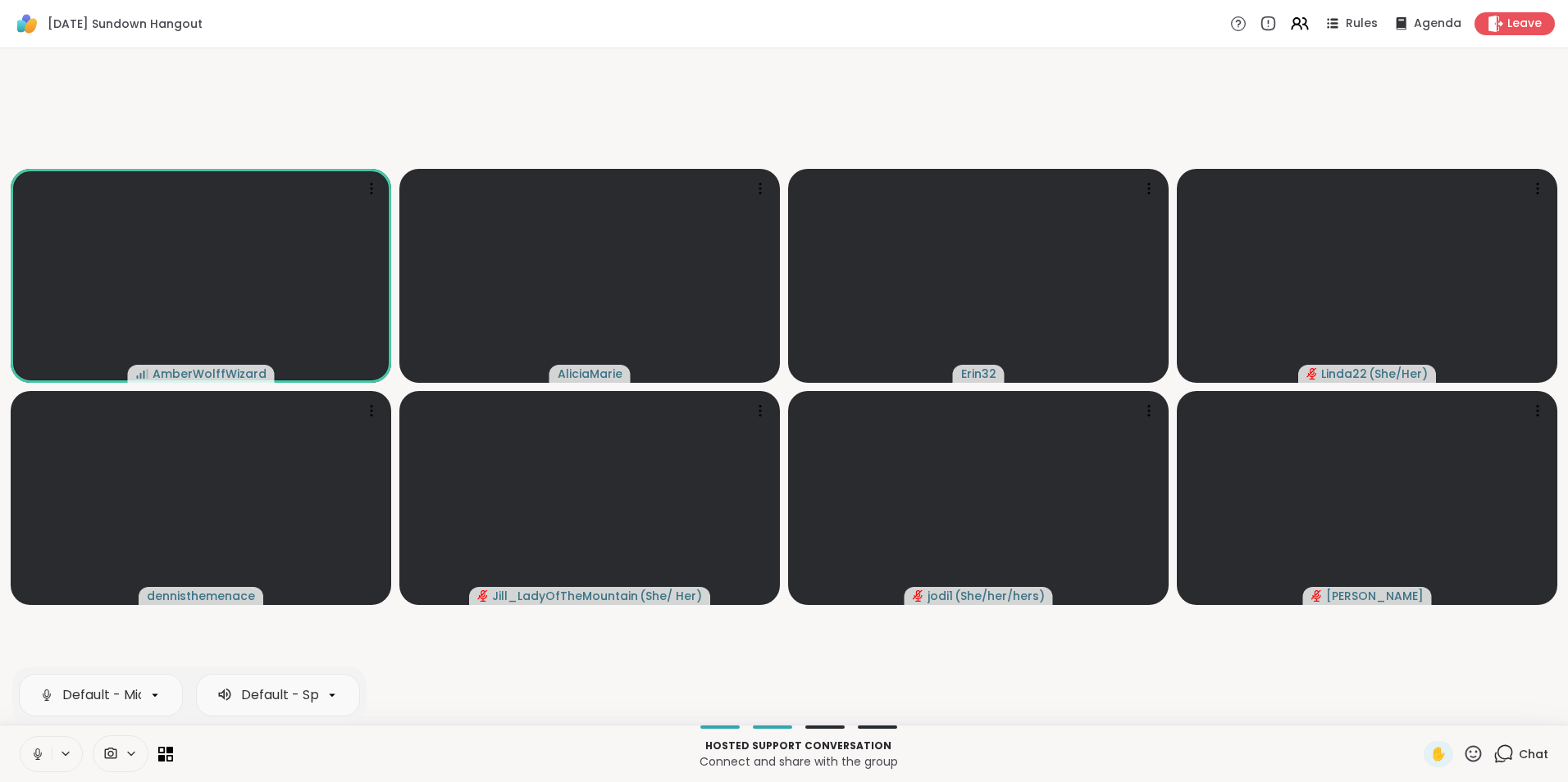
click at [43, 753] on icon at bounding box center [38, 754] width 15 height 15
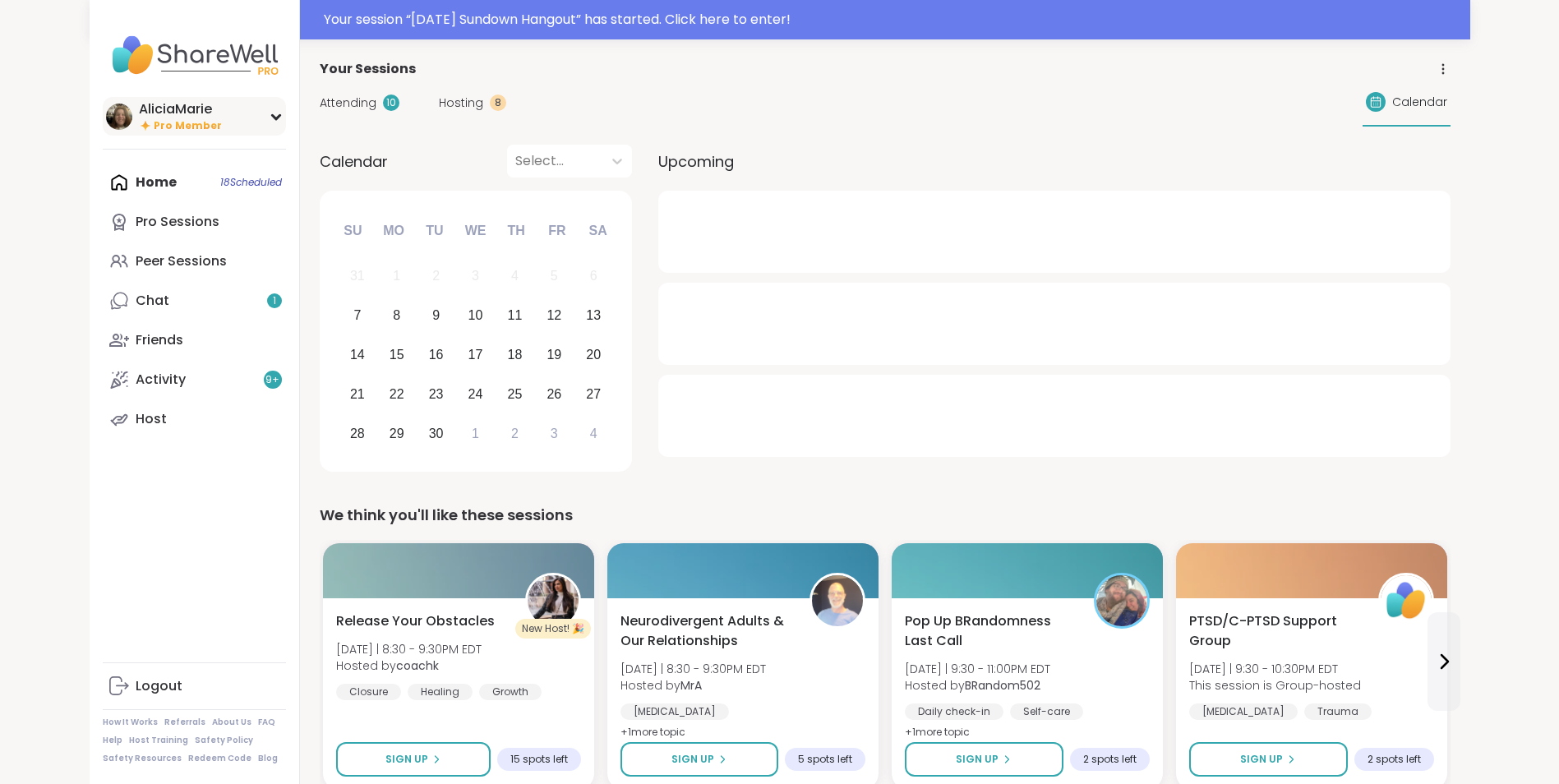
click at [121, 114] on img at bounding box center [119, 116] width 26 height 26
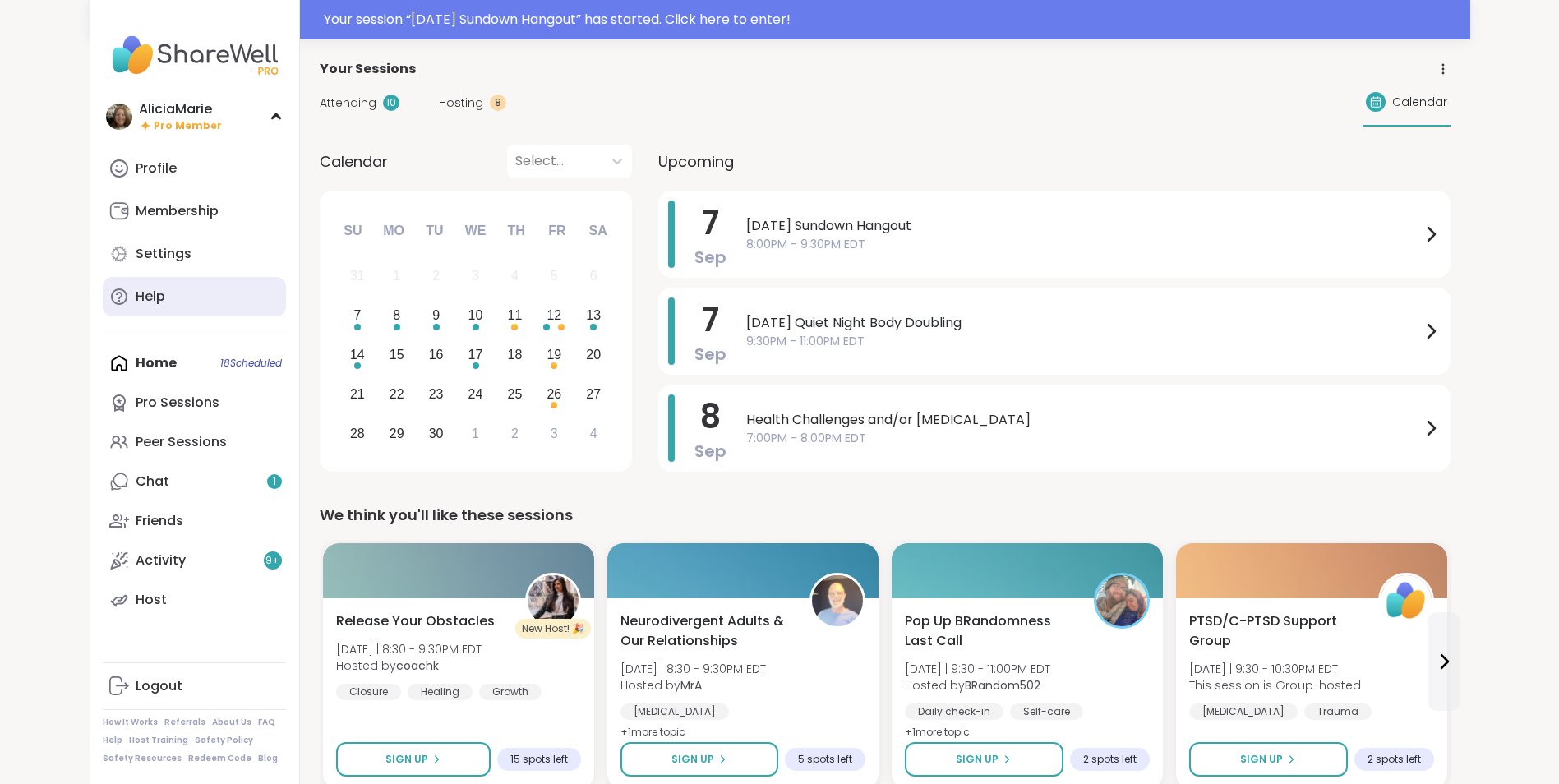
click at [192, 284] on link "Help" at bounding box center [194, 296] width 183 height 40
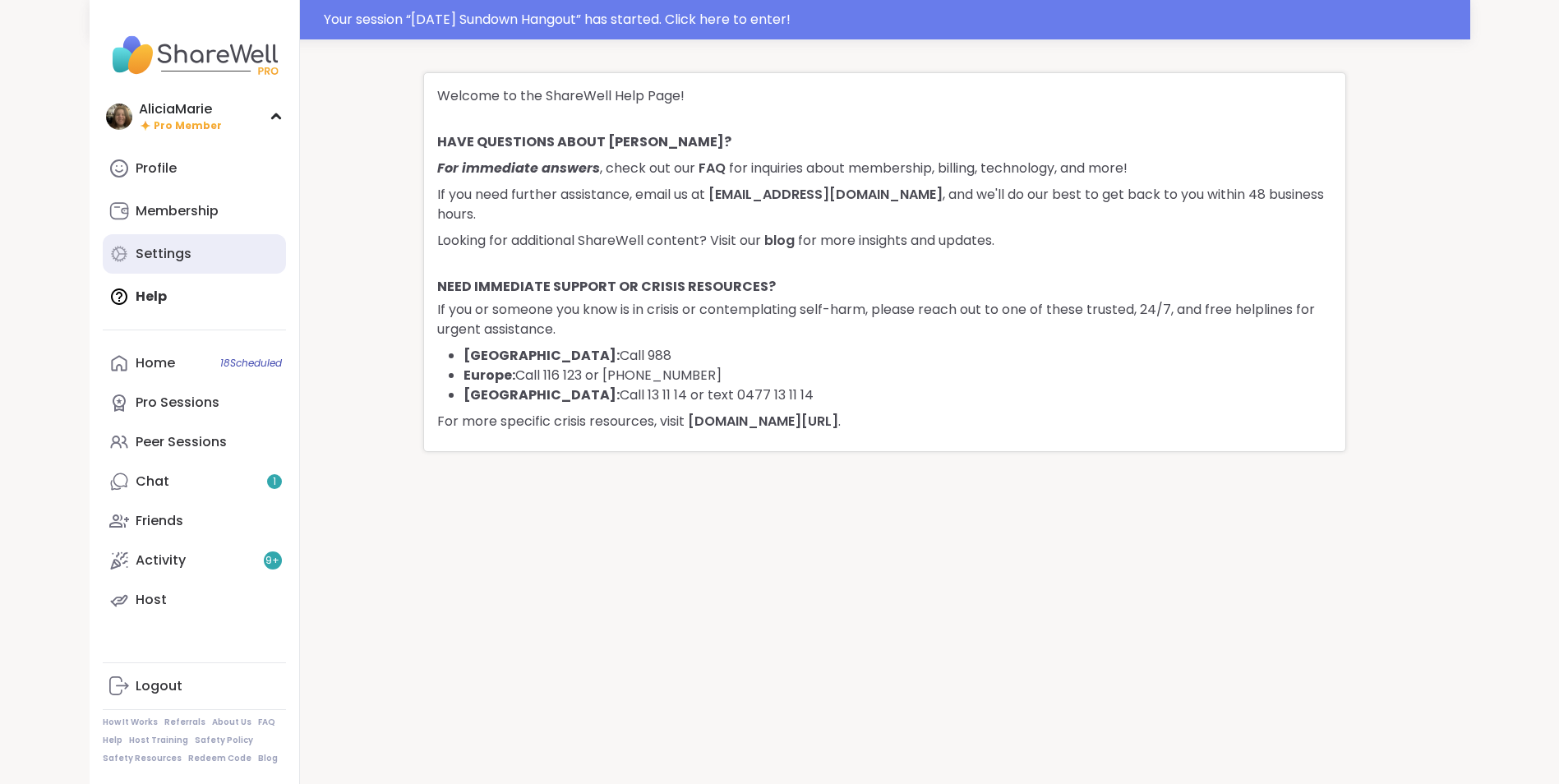
click at [177, 247] on div "Settings" at bounding box center [164, 253] width 56 height 18
select select "**"
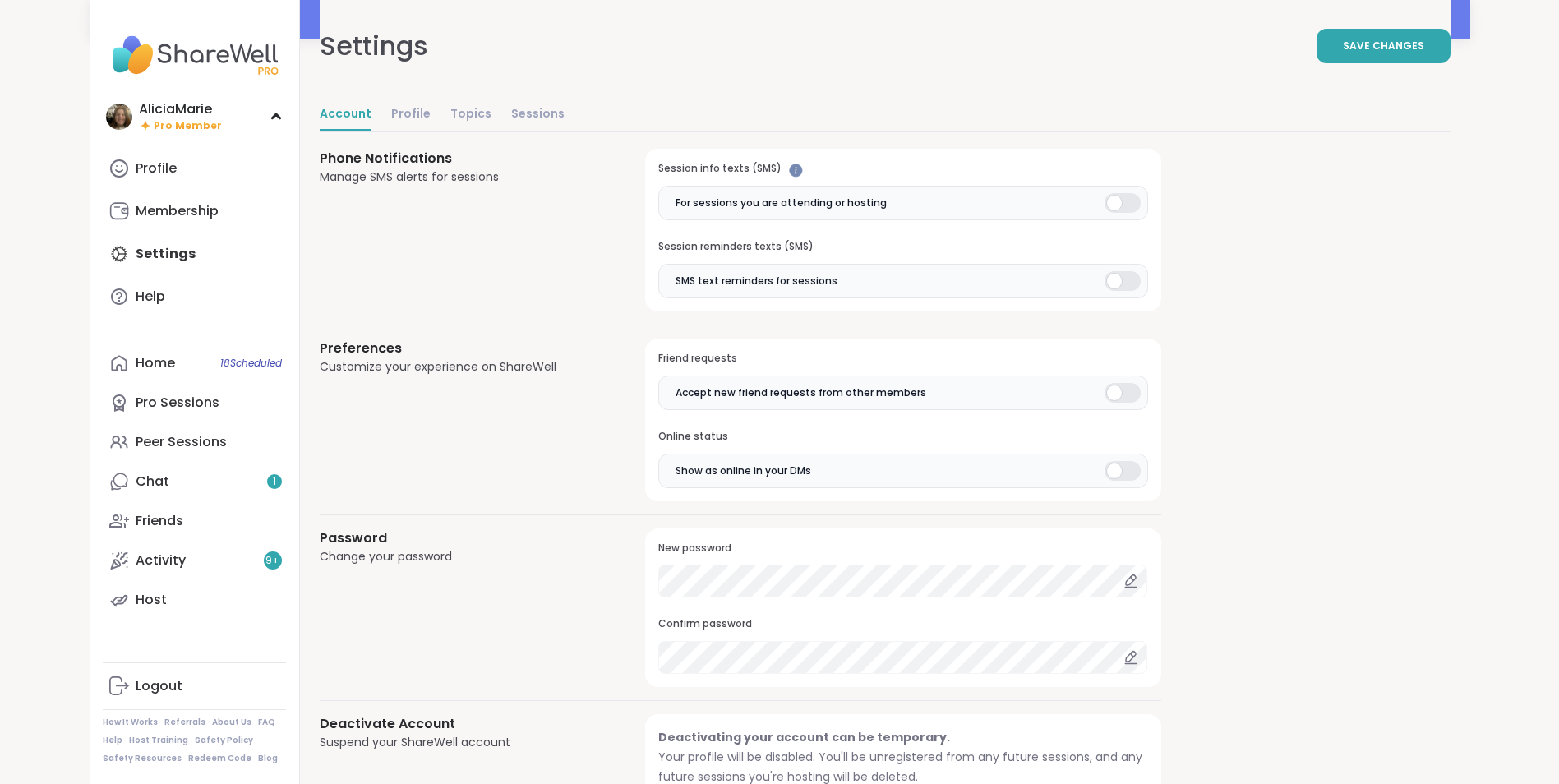
scroll to position [1263, 0]
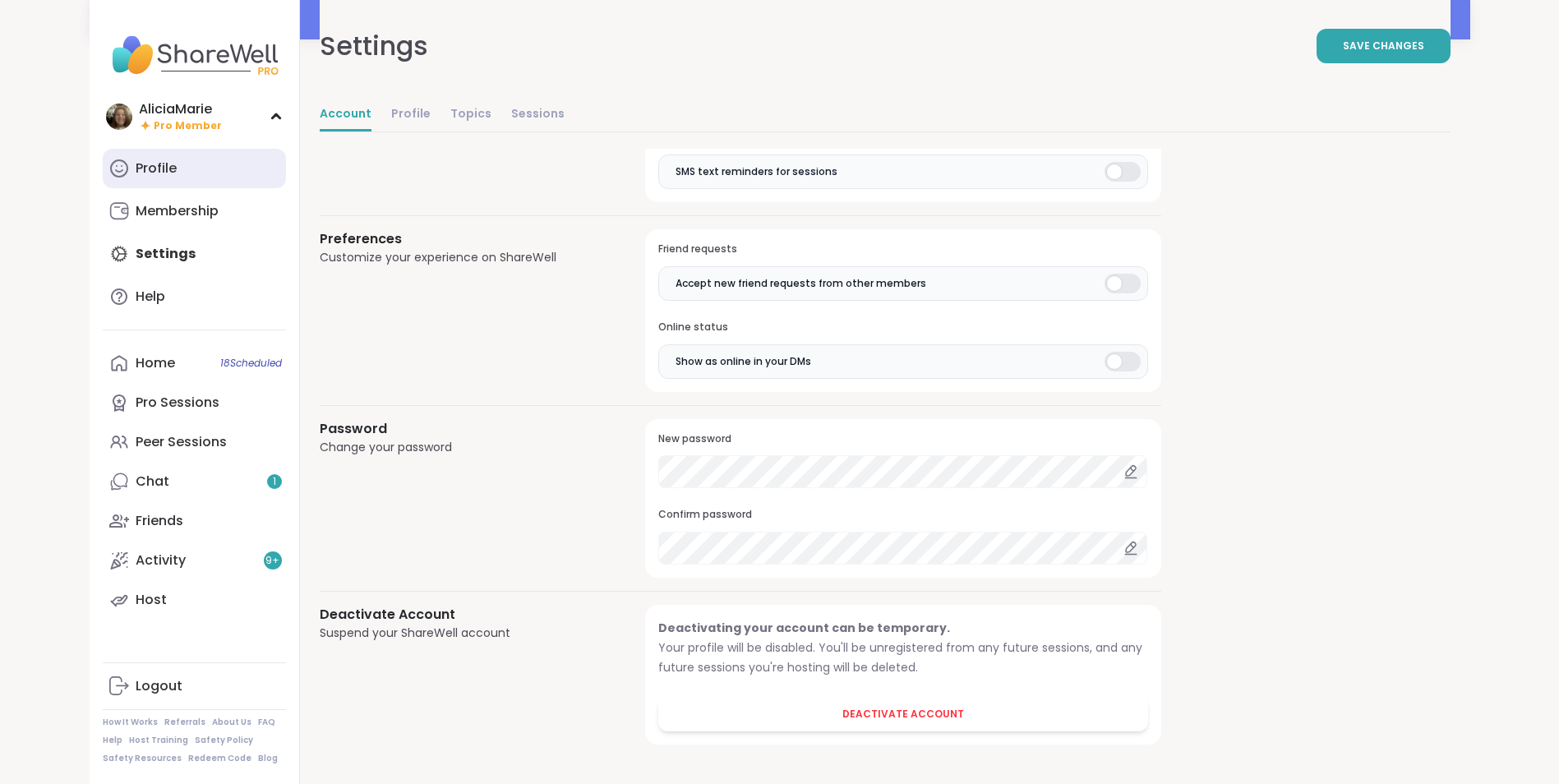
click at [268, 161] on link "Profile" at bounding box center [194, 168] width 183 height 40
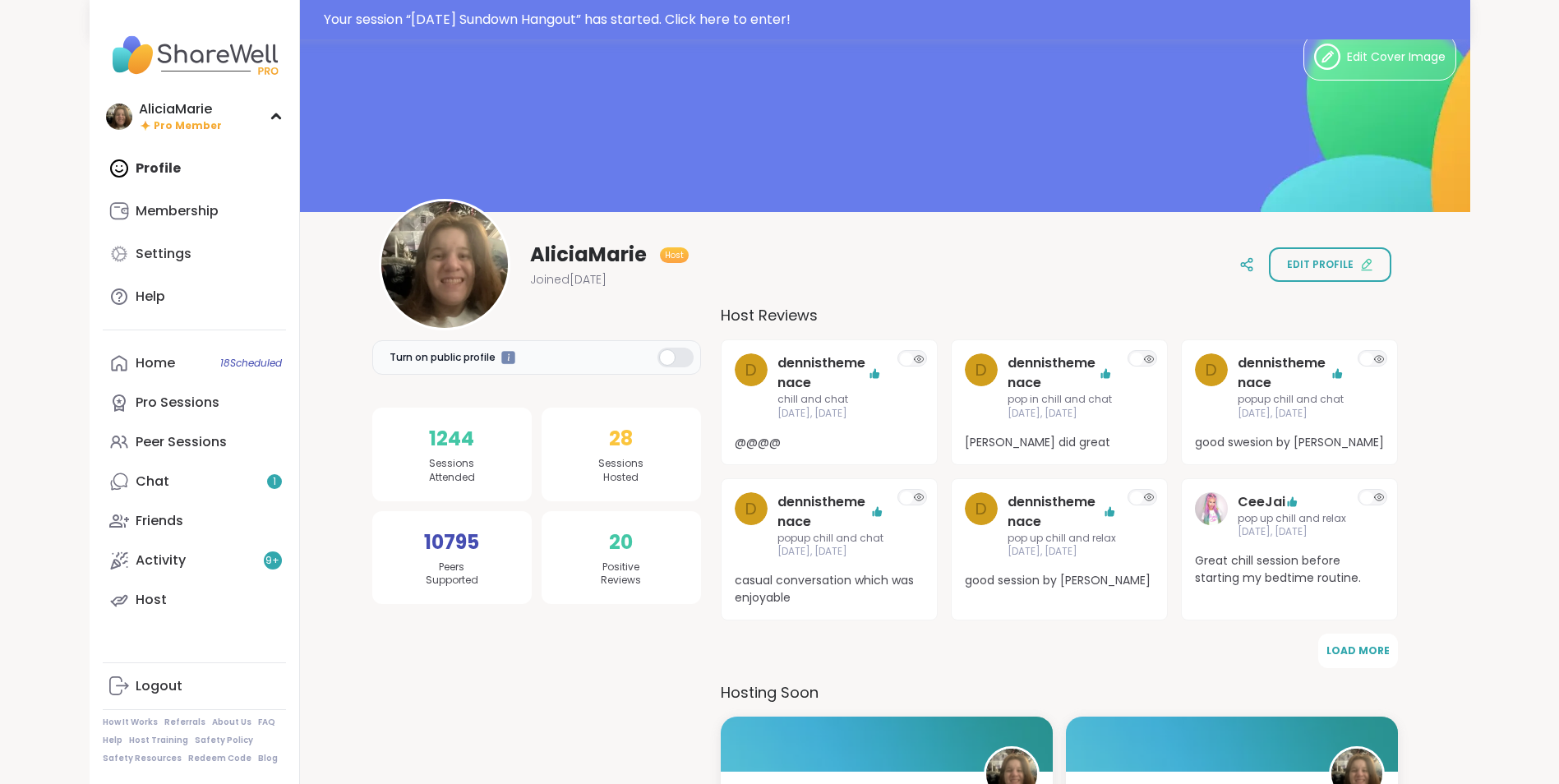
scroll to position [25, 0]
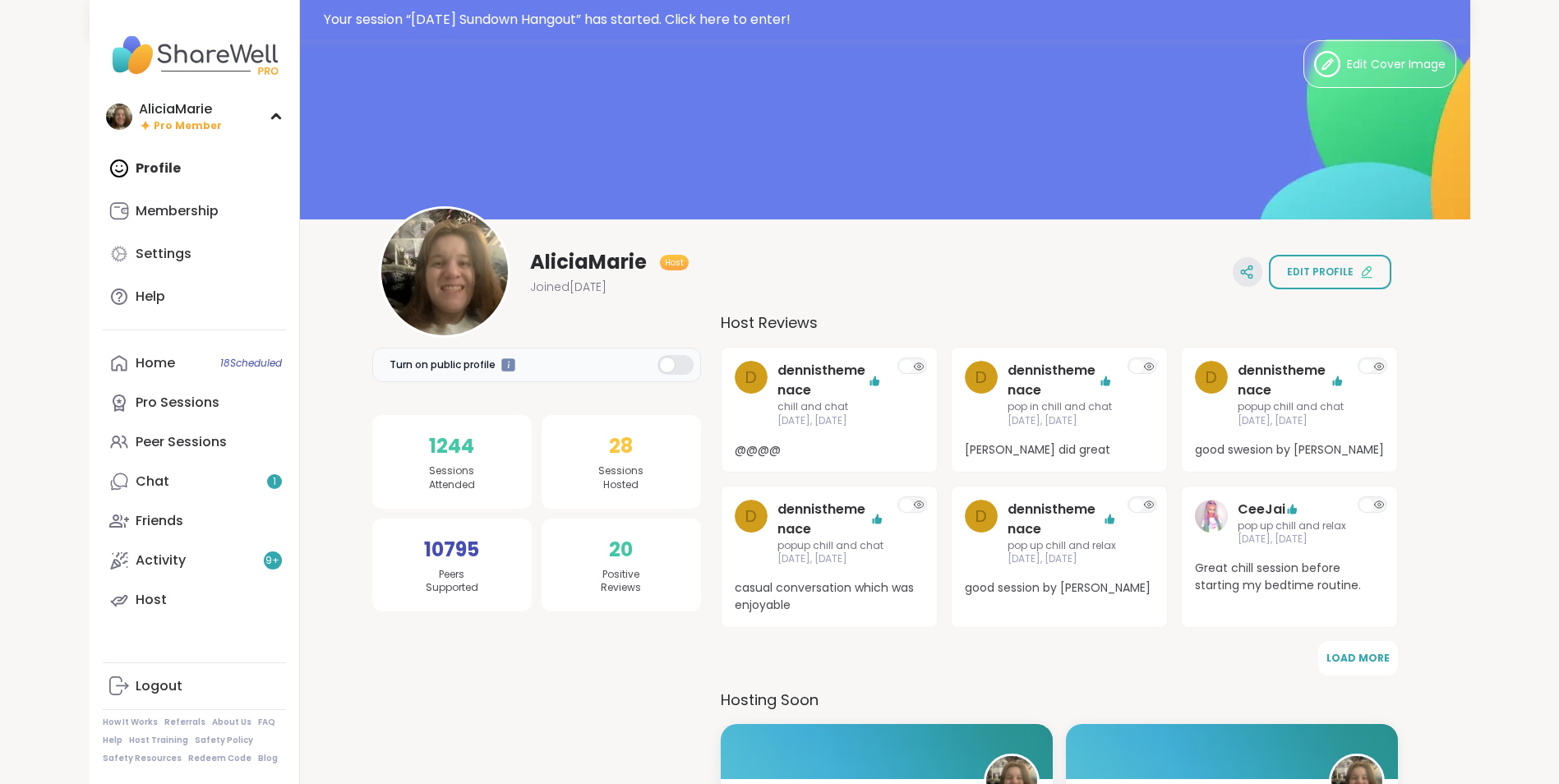
click at [1248, 275] on icon at bounding box center [1247, 273] width 15 height 15
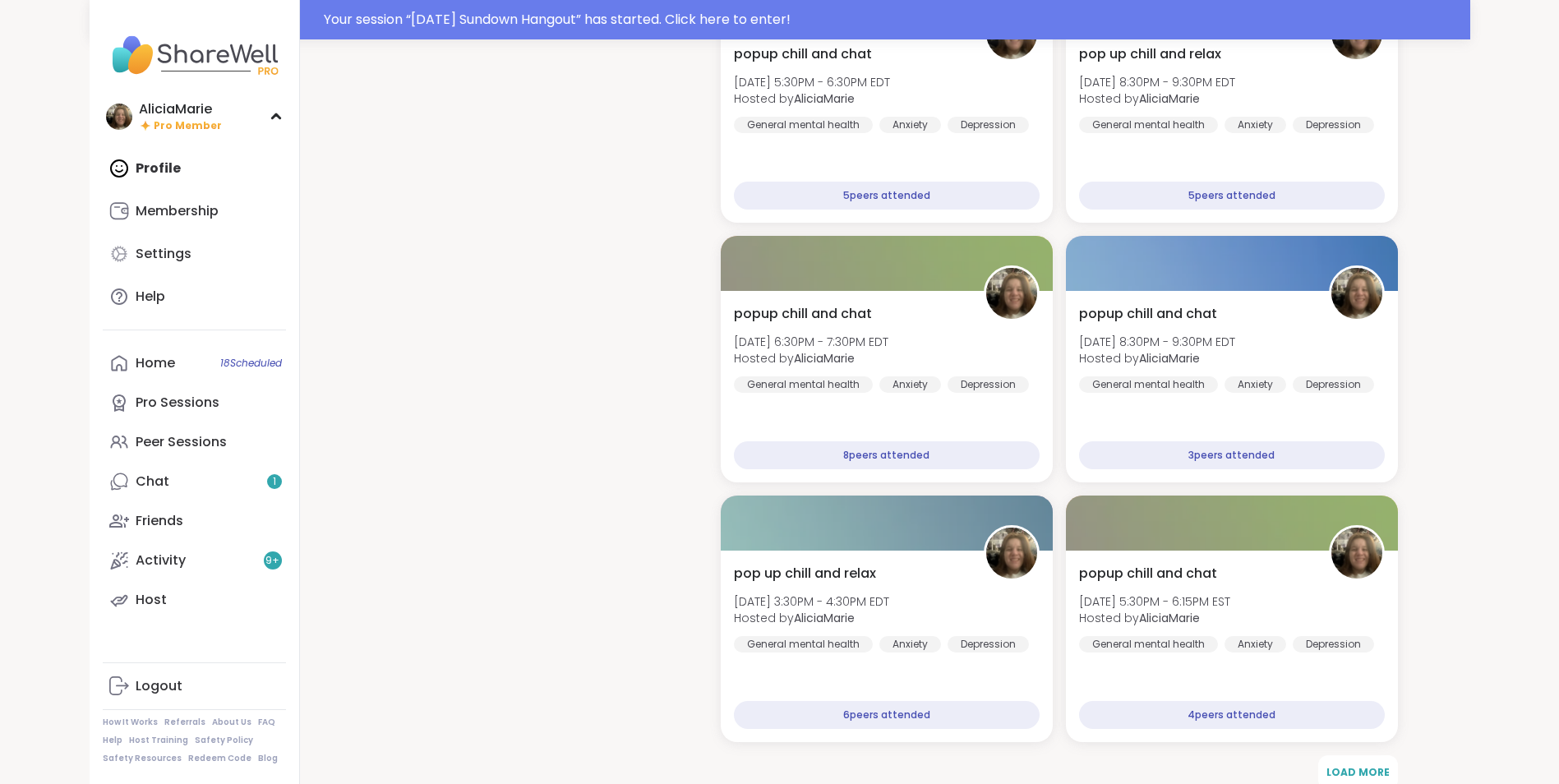
scroll to position [2648, 0]
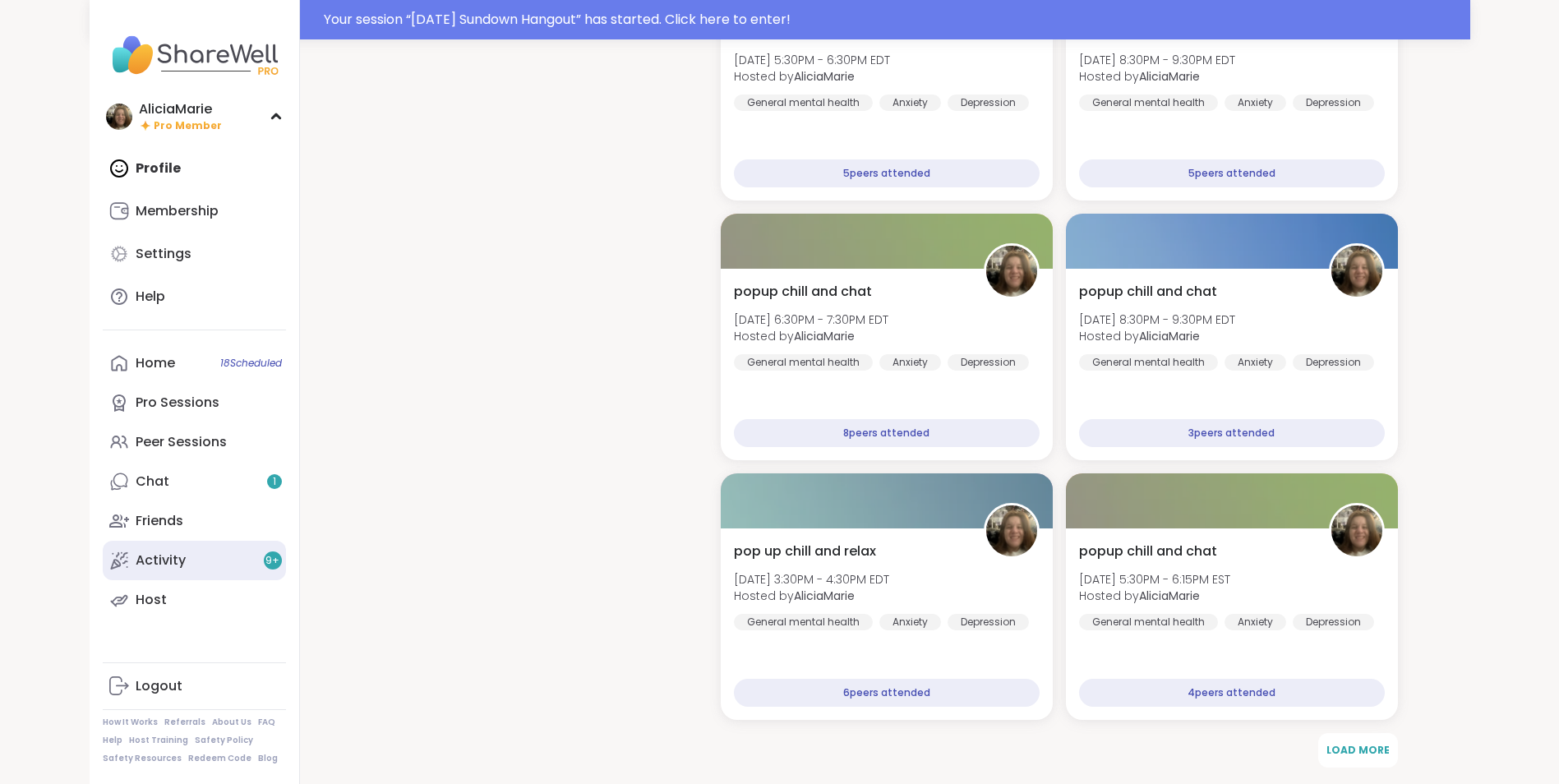
click at [248, 576] on link "Activity 9 +" at bounding box center [194, 560] width 183 height 40
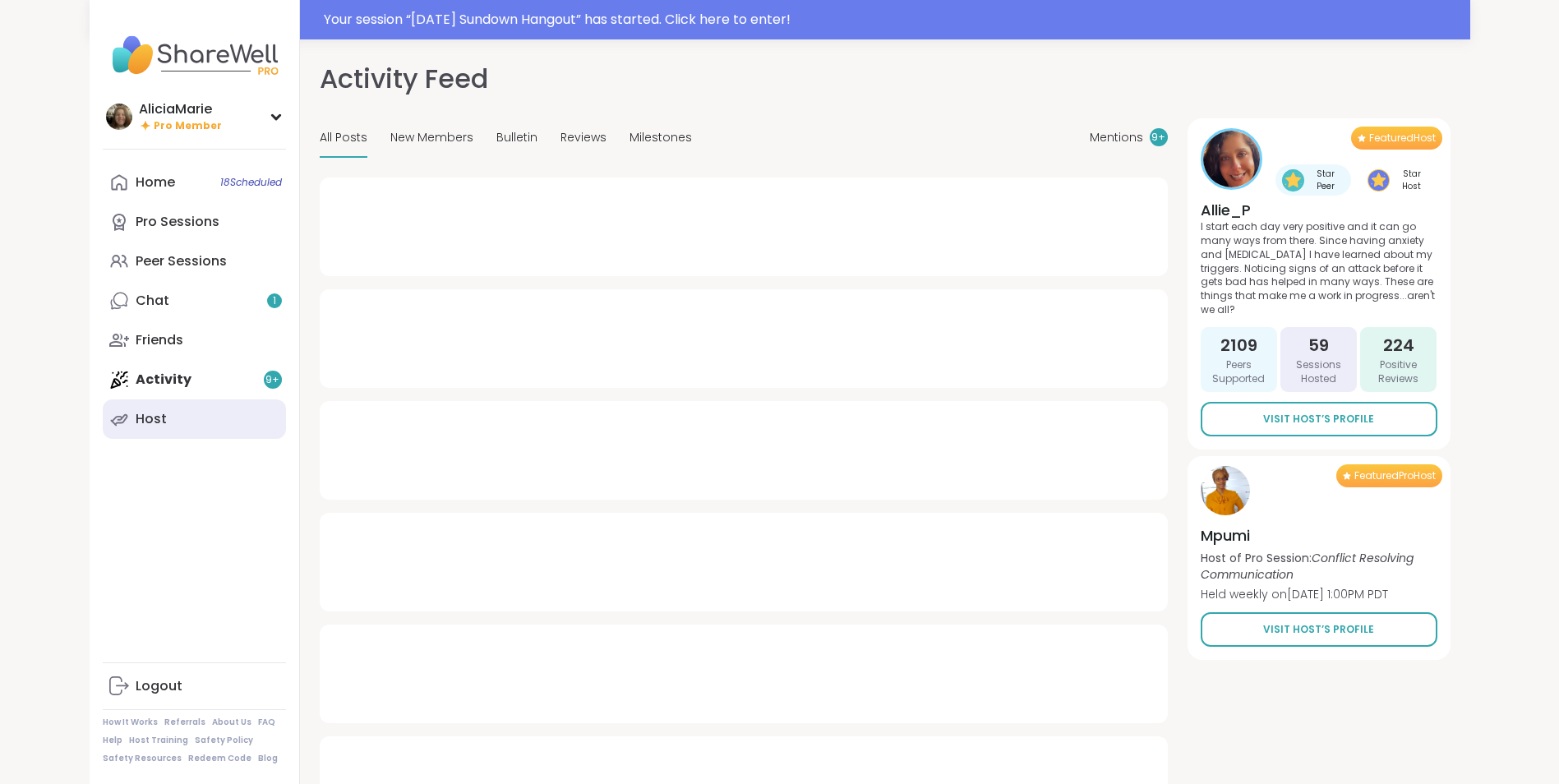
click at [235, 430] on link "Host" at bounding box center [194, 419] width 183 height 40
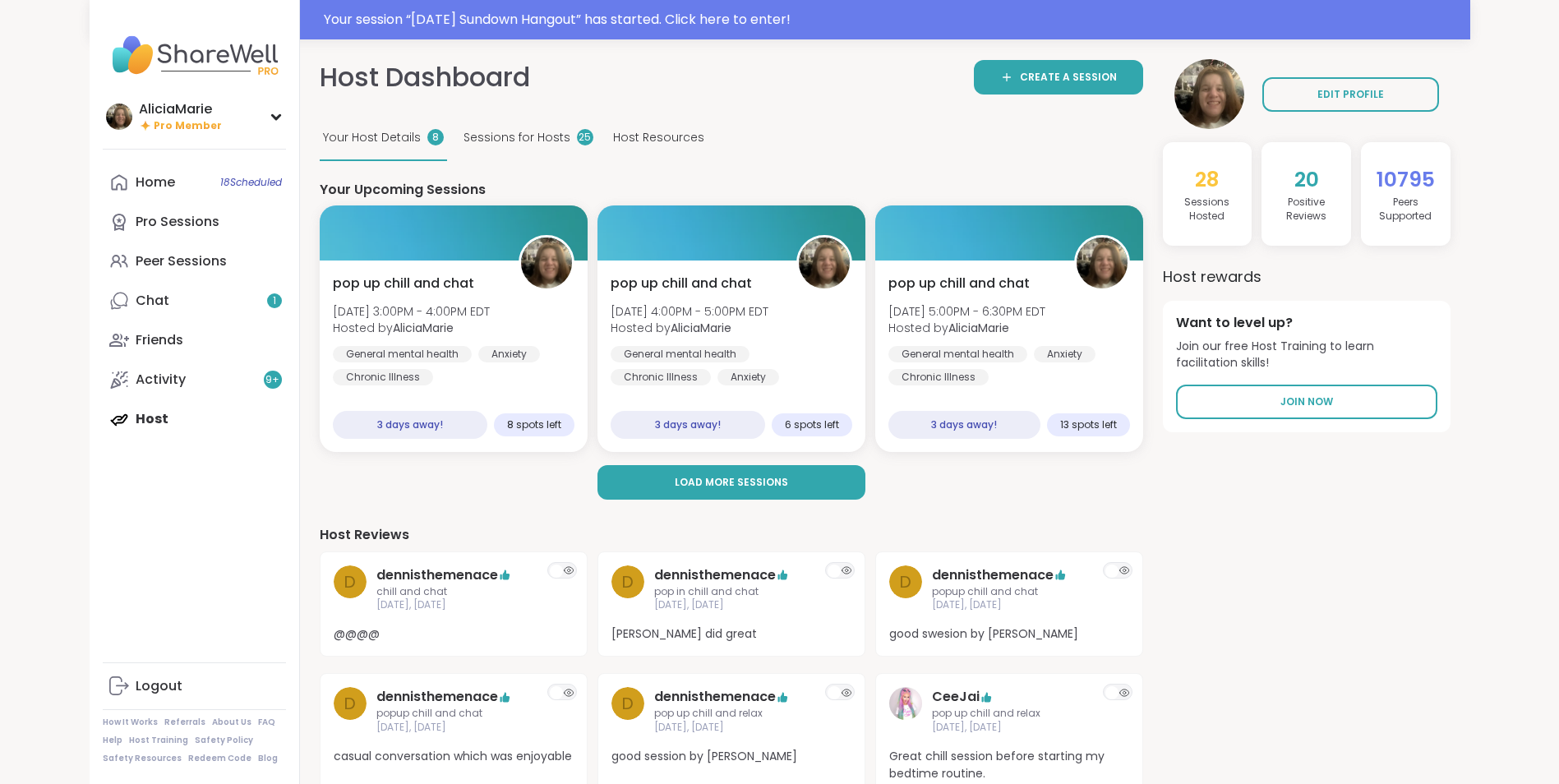
click at [483, 90] on h1 "Host Dashboard" at bounding box center [425, 78] width 210 height 37
click at [558, 149] on div "Sessions for Hosts 25" at bounding box center [528, 138] width 137 height 46
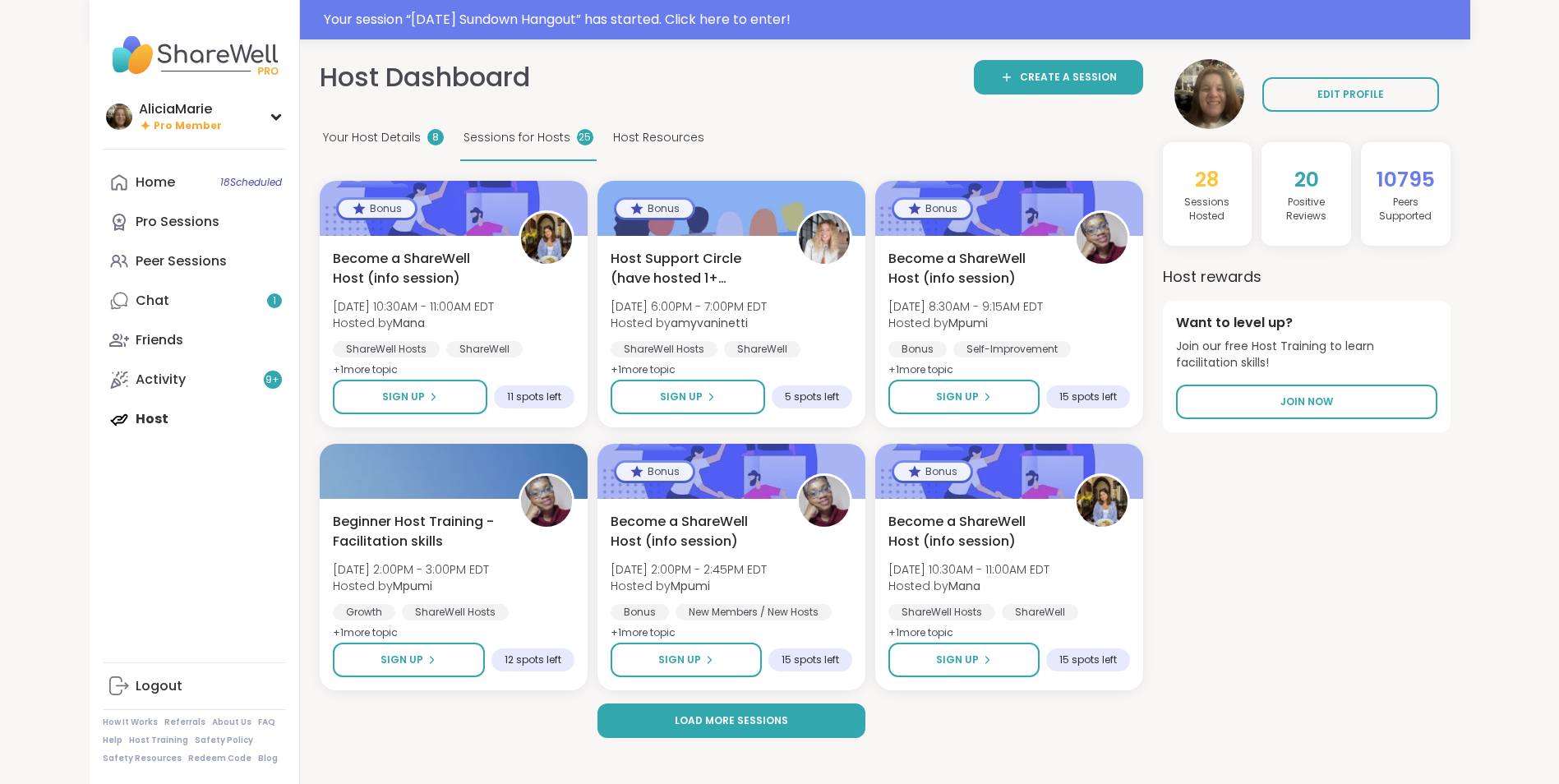
click at [673, 158] on div "Host Resources" at bounding box center [658, 138] width 98 height 46
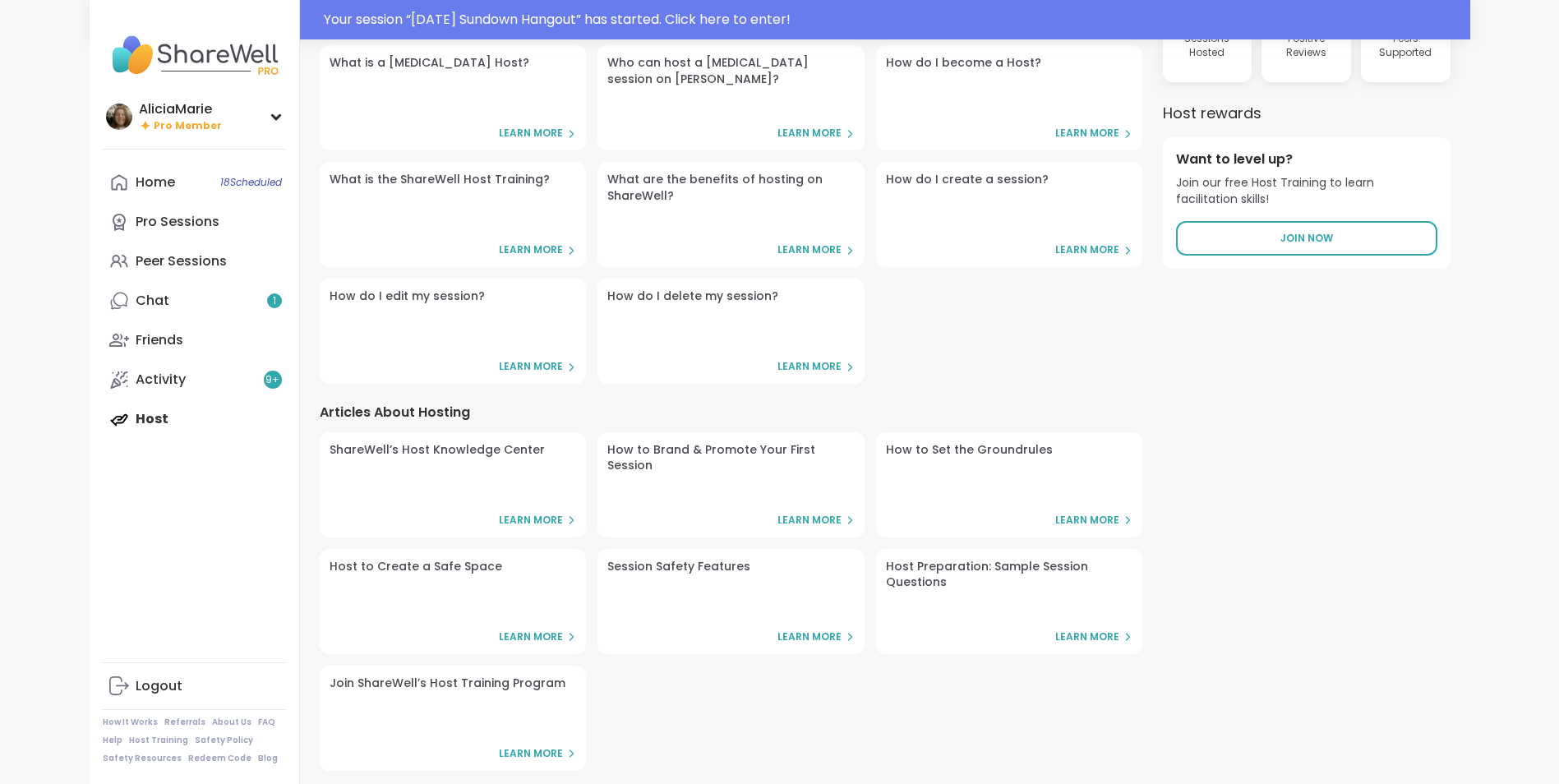
scroll to position [193, 0]
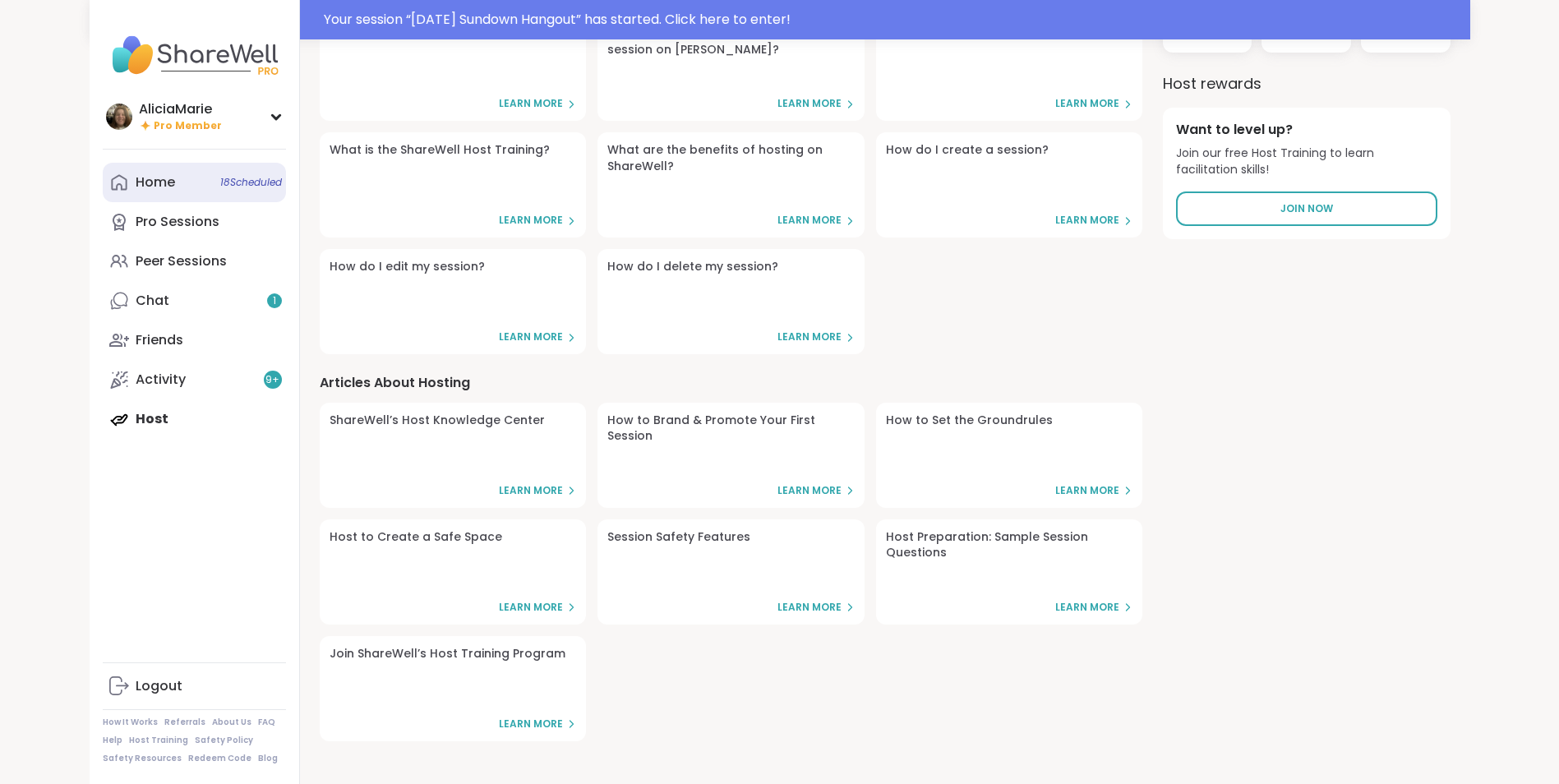
click at [252, 188] on span "18 Scheduled" at bounding box center [251, 182] width 62 height 14
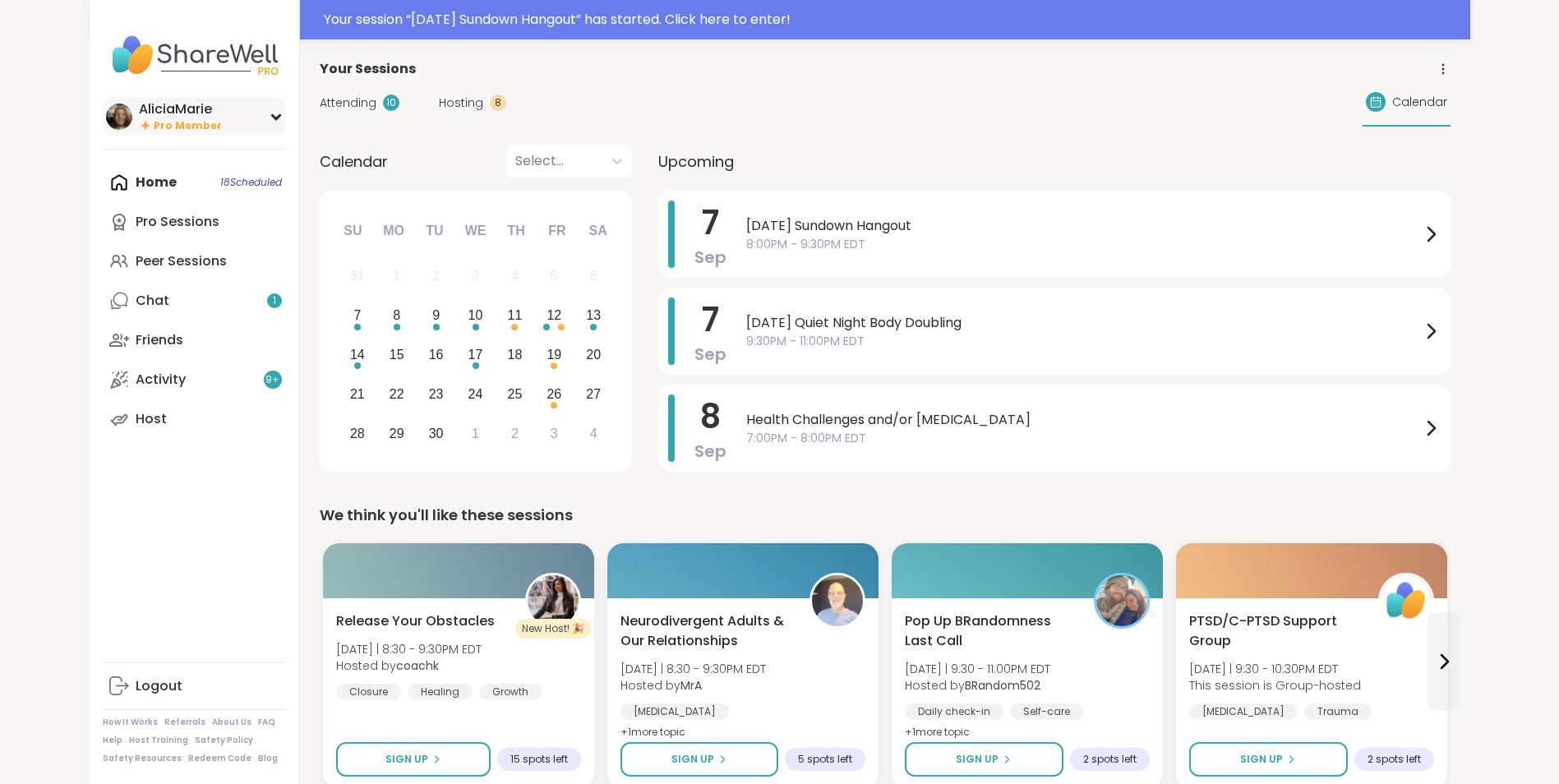
click at [276, 123] on div "AliciaMarie Pro Member" at bounding box center [194, 116] width 183 height 39
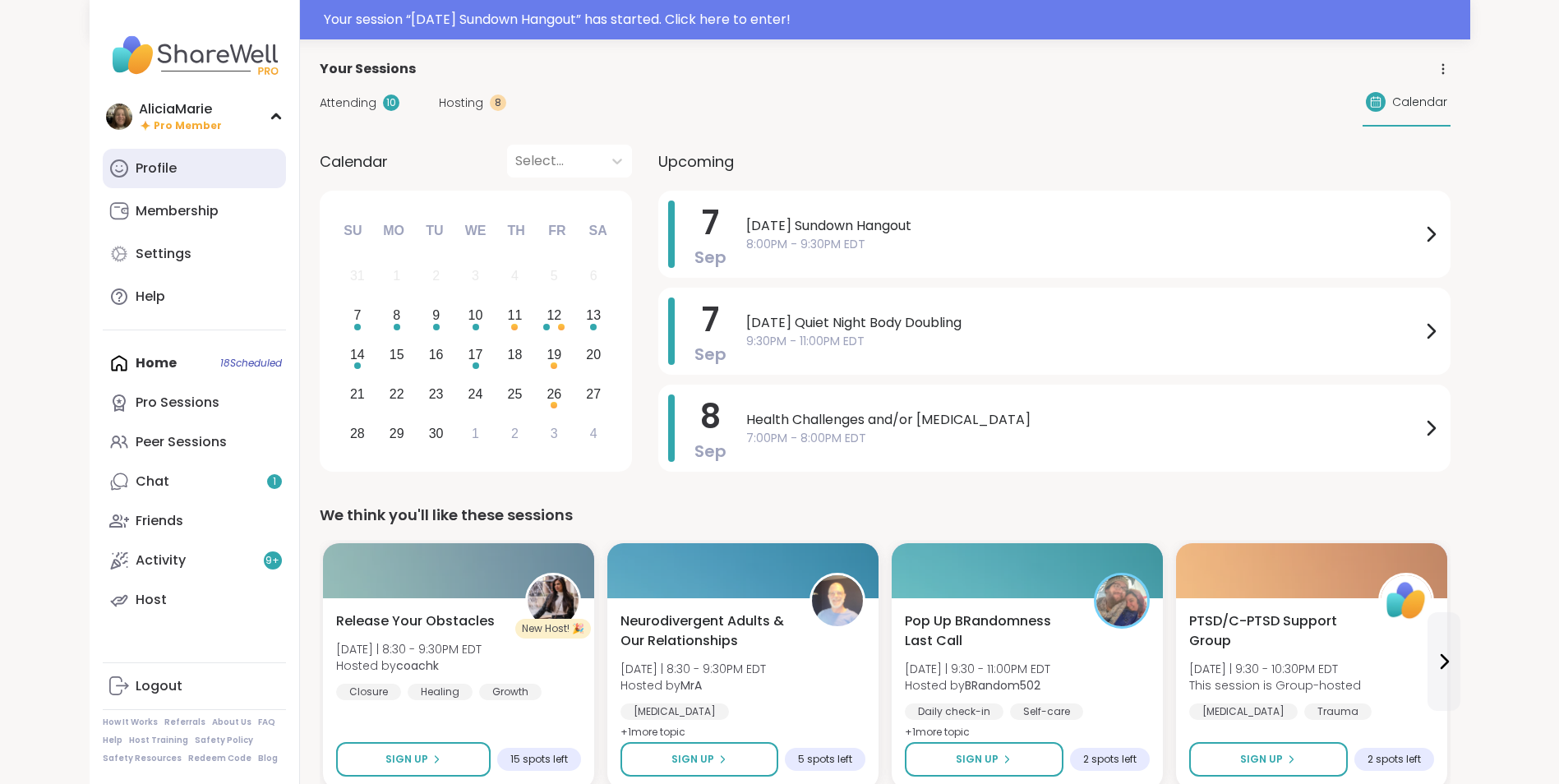
click at [195, 178] on link "Profile" at bounding box center [194, 168] width 183 height 40
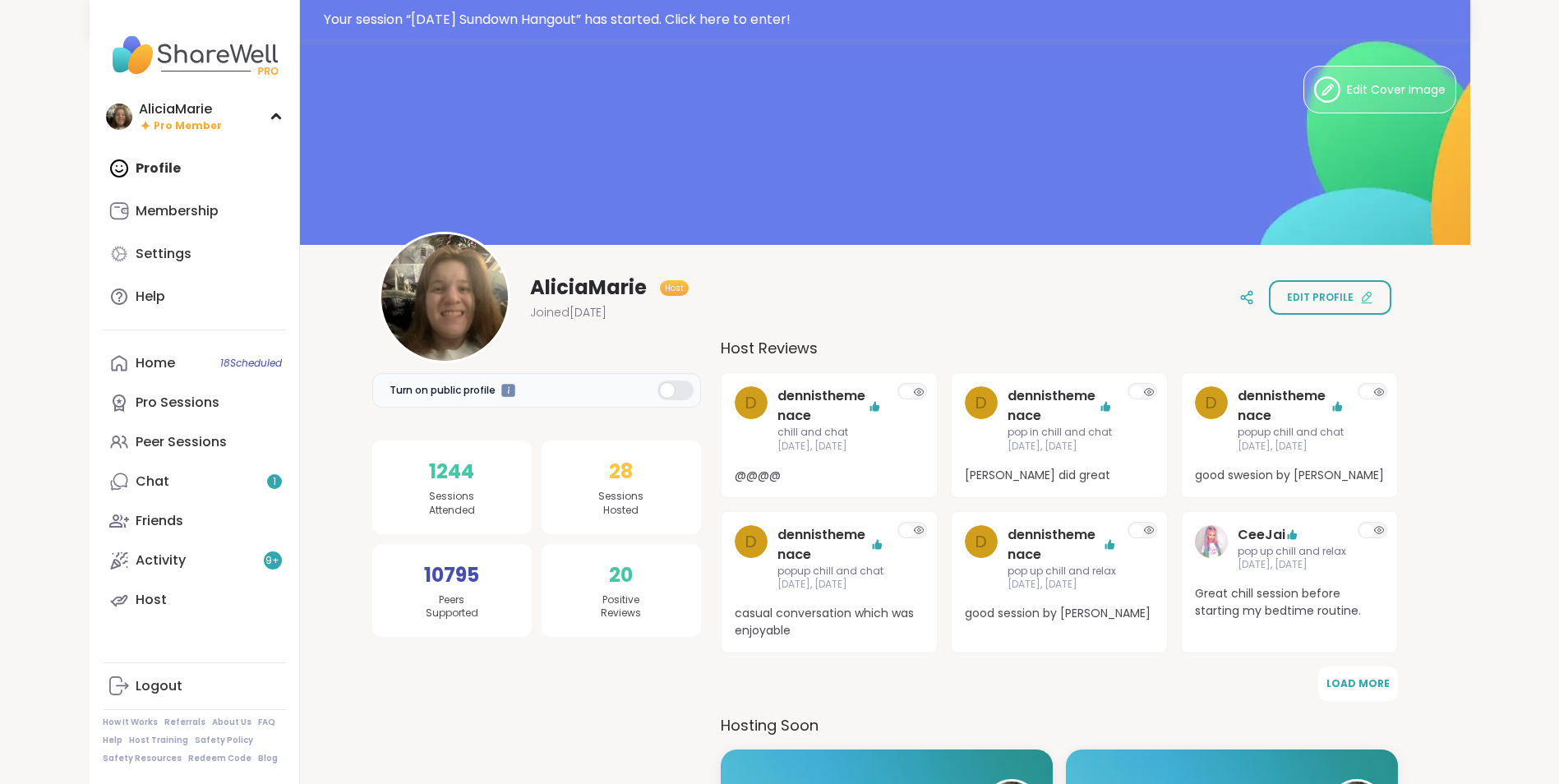
click at [675, 289] on span "Host" at bounding box center [674, 288] width 19 height 13
click at [686, 391] on div at bounding box center [675, 390] width 36 height 19
click at [680, 390] on div at bounding box center [675, 390] width 36 height 19
click at [1248, 299] on icon at bounding box center [1246, 299] width 4 height 3
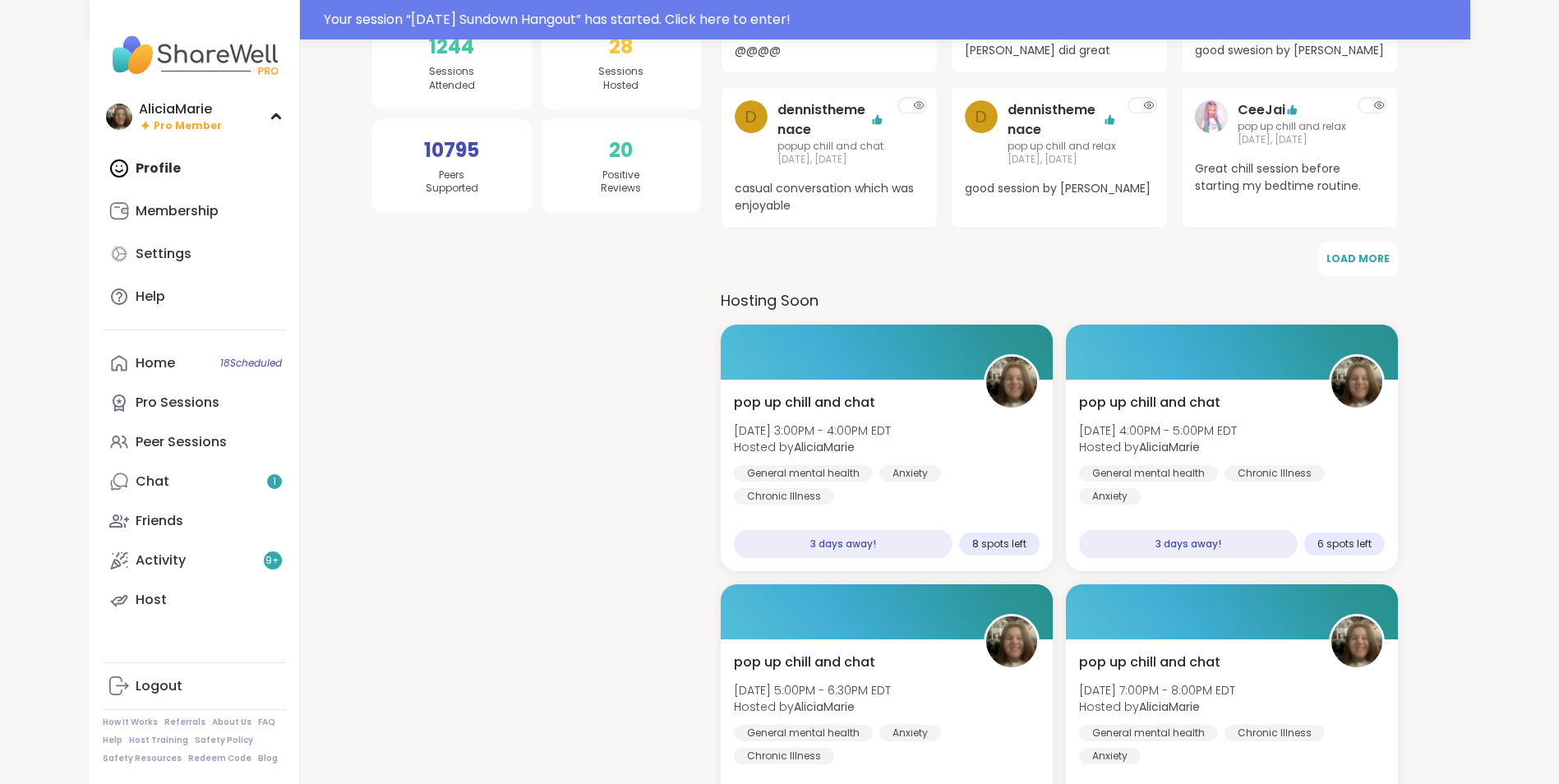
scroll to position [428, 0]
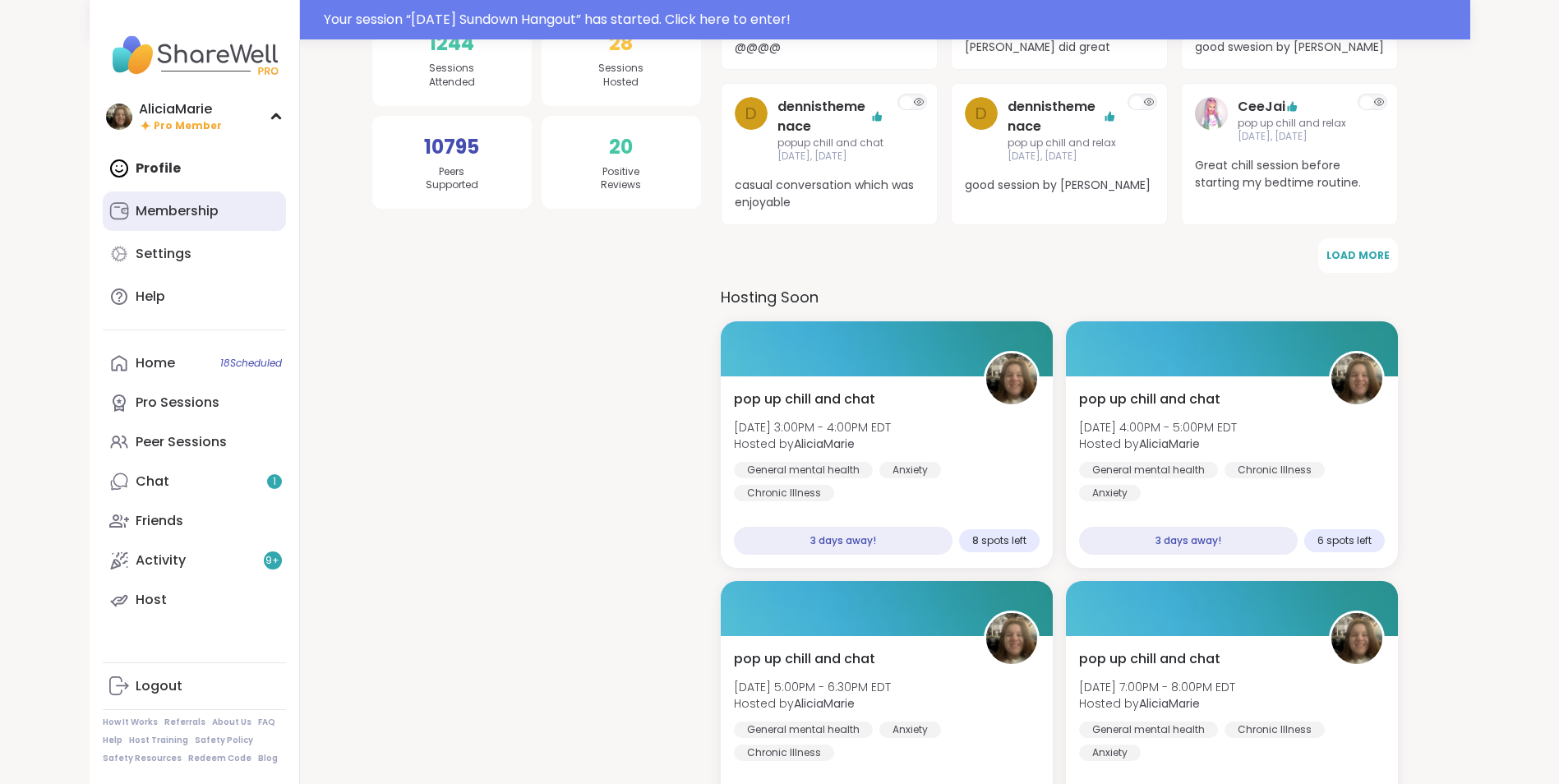
click at [268, 203] on link "Membership" at bounding box center [194, 211] width 183 height 40
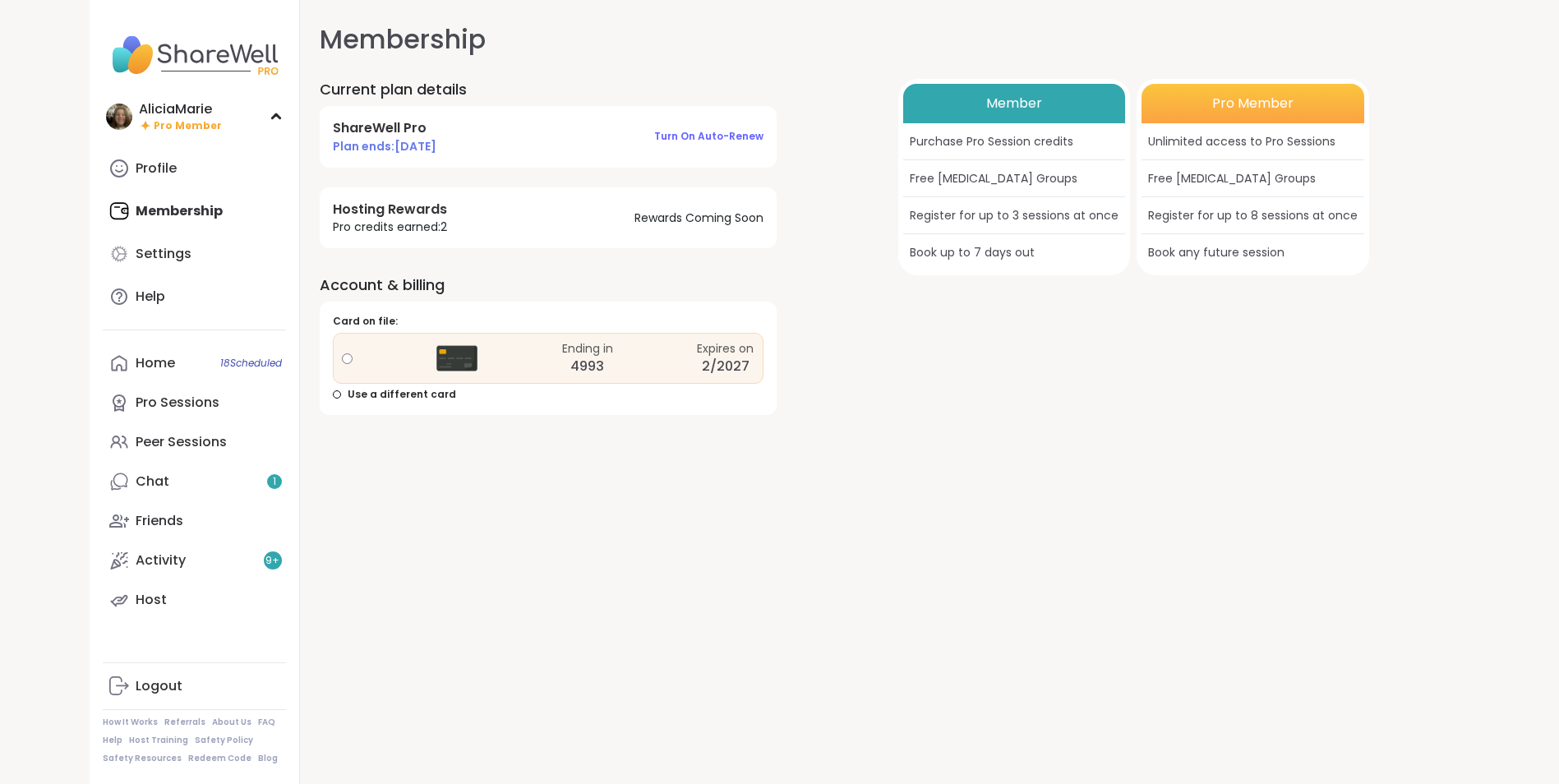
click at [1027, 109] on div "Member" at bounding box center [1014, 103] width 222 height 40
click at [973, 127] on div "Purchase Pro Session credits" at bounding box center [1014, 142] width 222 height 37
click at [407, 204] on h4 "Hosting Rewards" at bounding box center [389, 209] width 114 height 18
click at [203, 278] on link "Help" at bounding box center [194, 296] width 183 height 40
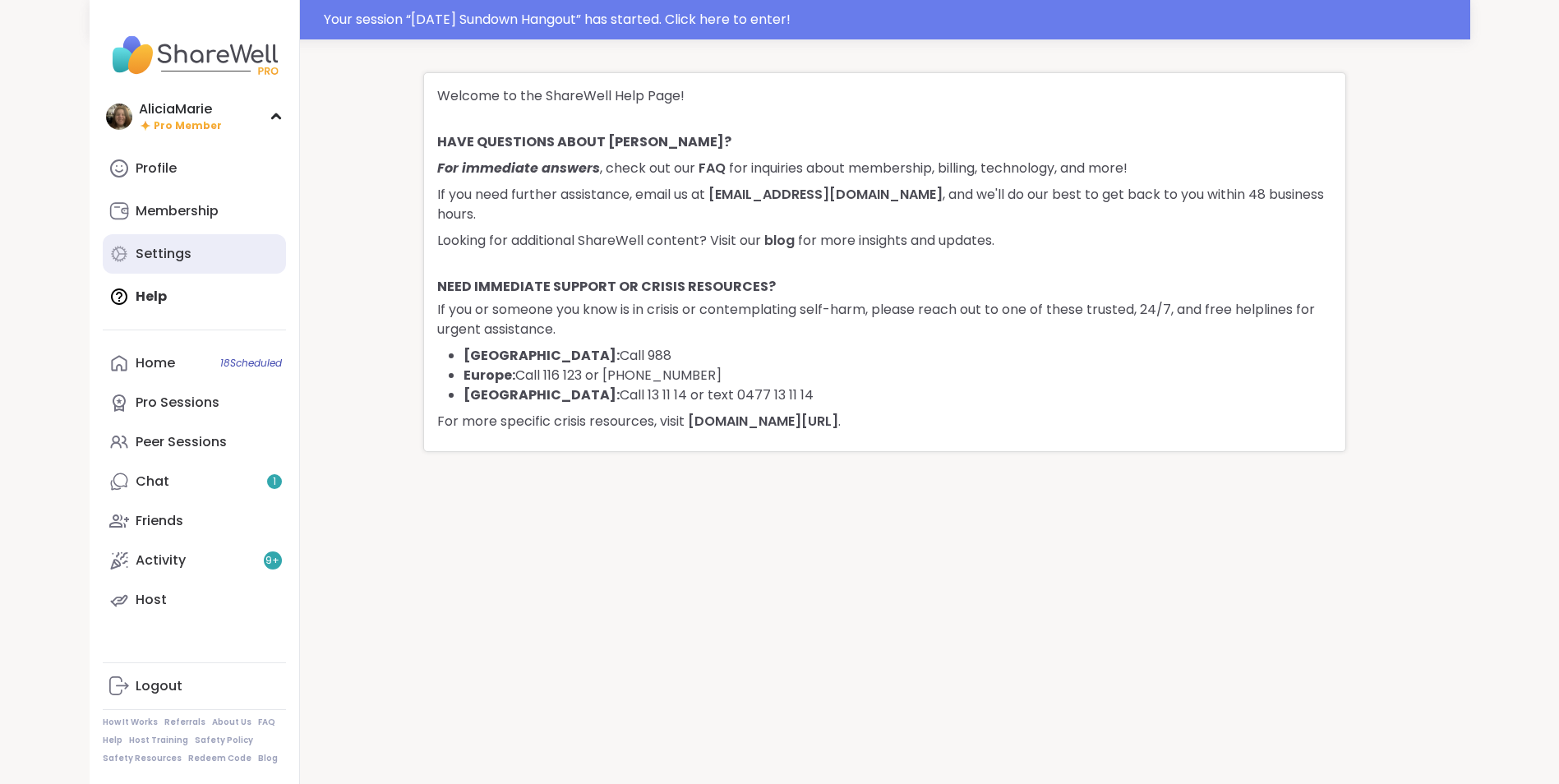
click at [257, 264] on link "Settings" at bounding box center [194, 253] width 183 height 40
select select "**"
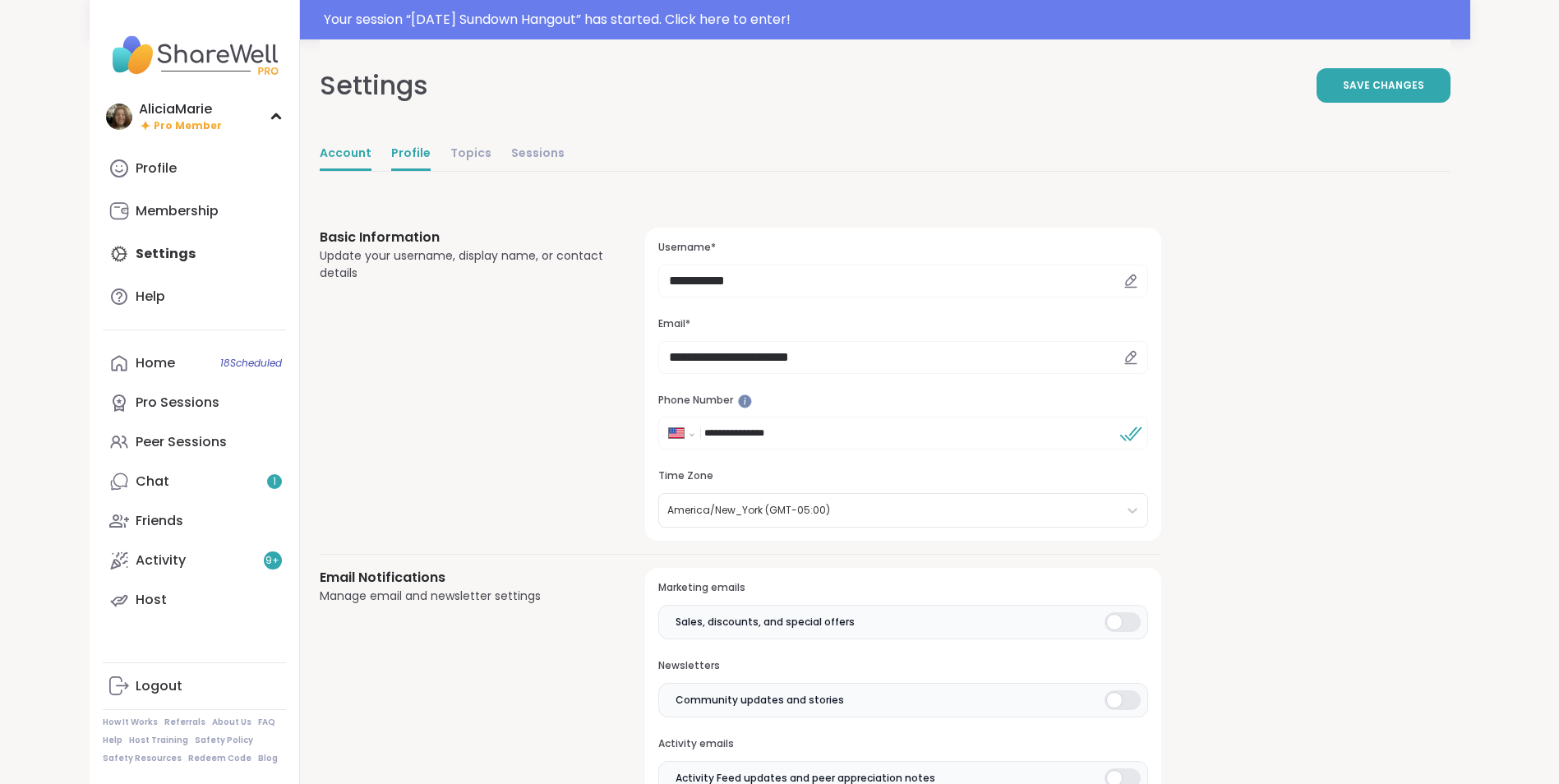
click at [409, 168] on link "Profile" at bounding box center [410, 154] width 40 height 33
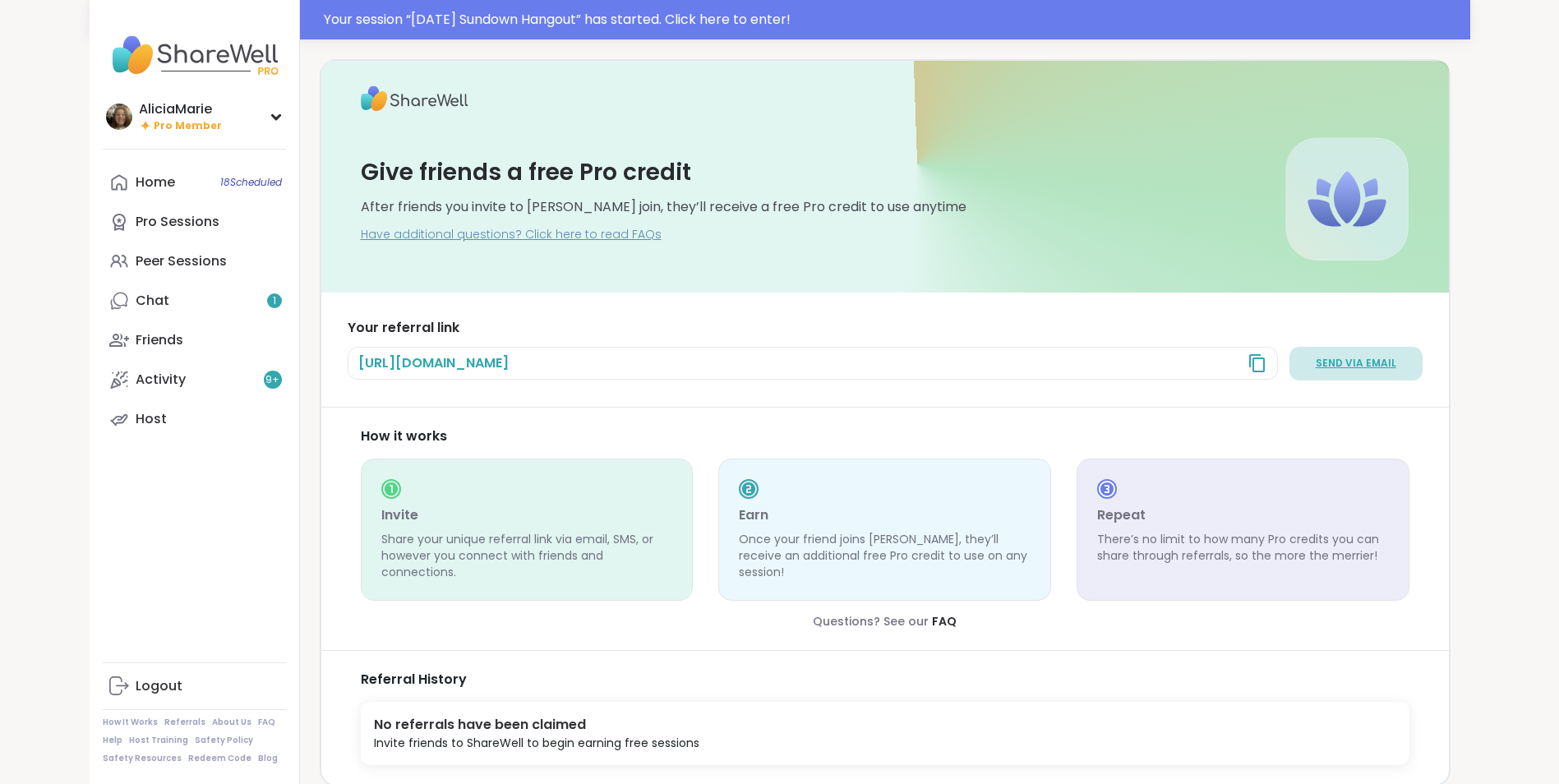
click at [1361, 362] on span "Send via email" at bounding box center [1356, 364] width 80 height 14
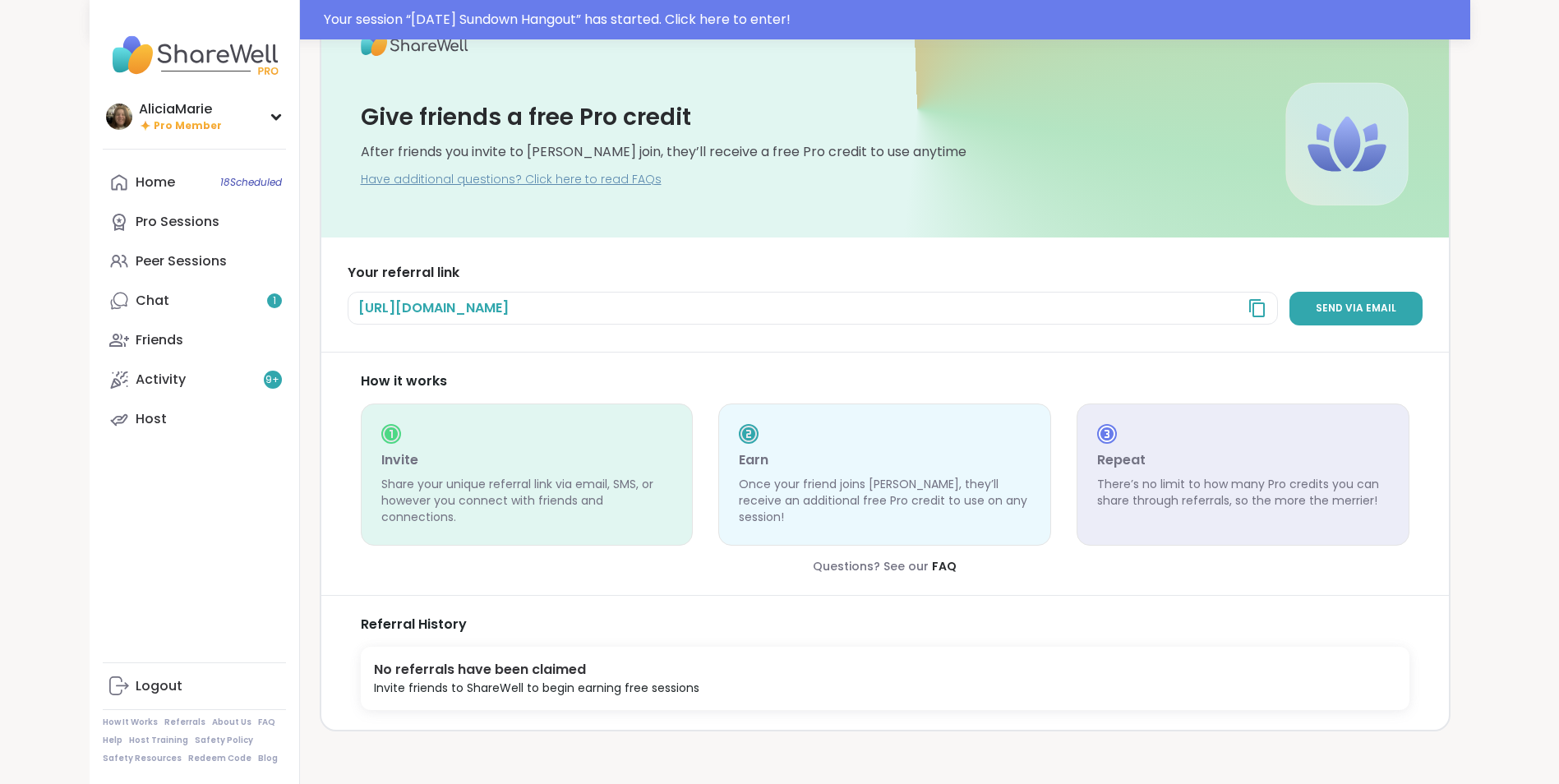
scroll to position [56, 0]
click at [1356, 301] on span "Send via email" at bounding box center [1356, 307] width 80 height 14
